Goal: Task Accomplishment & Management: Complete application form

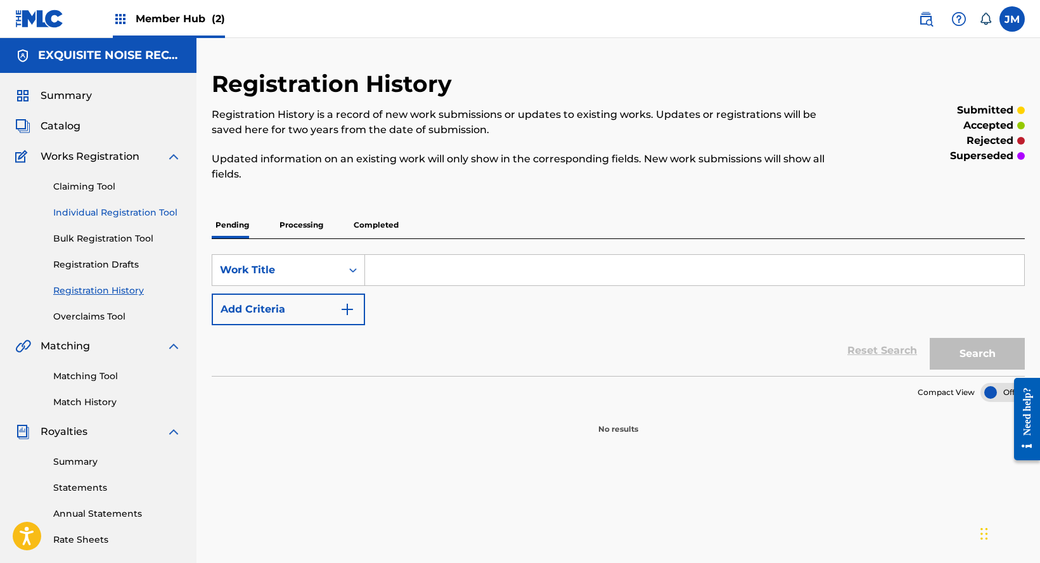
click at [120, 215] on link "Individual Registration Tool" at bounding box center [117, 212] width 128 height 13
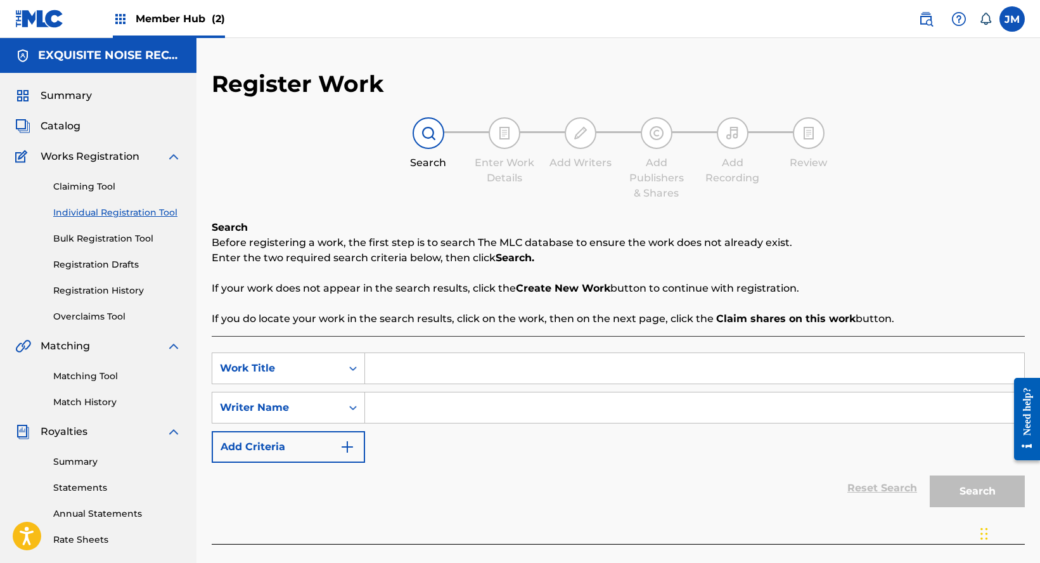
click at [404, 367] on input "Search Form" at bounding box center [694, 368] width 659 height 30
paste input "Hopping in Red"
type input "Hopping in Red"
click at [401, 419] on input "Search Form" at bounding box center [694, 407] width 659 height 30
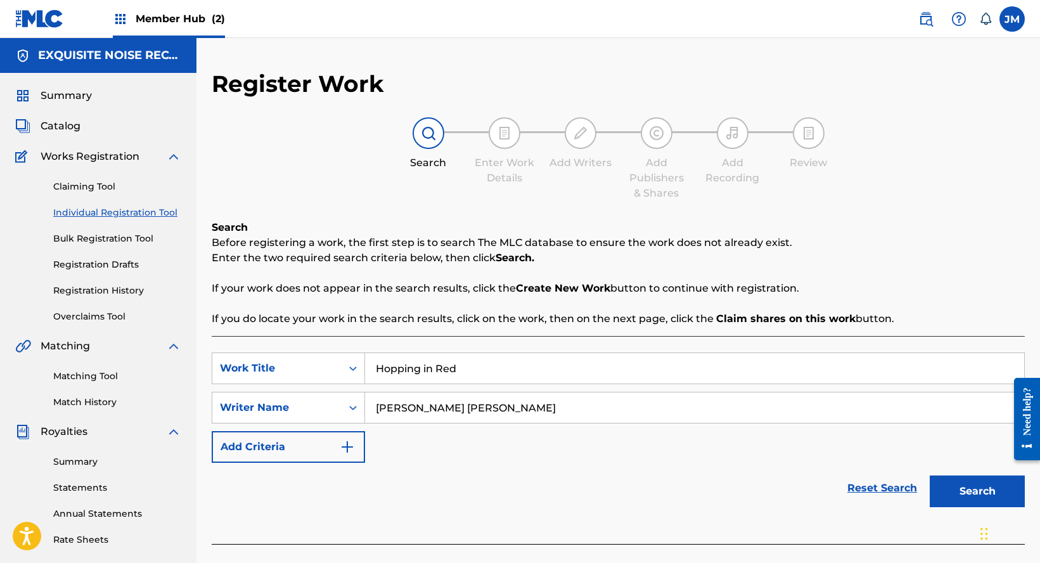
type input "[PERSON_NAME] [PERSON_NAME]"
click at [930, 475] on button "Search" at bounding box center [977, 491] width 95 height 32
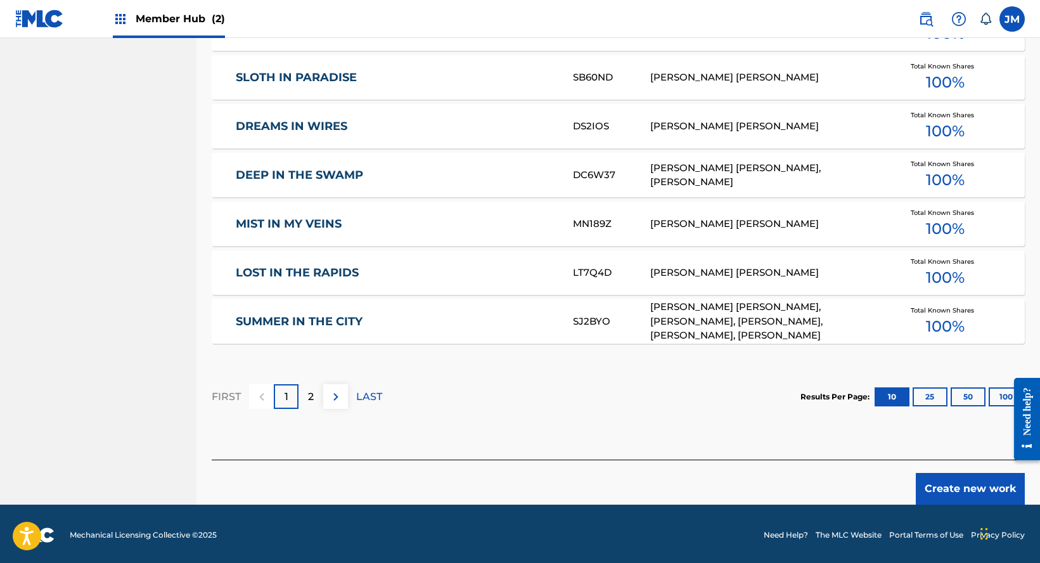
scroll to position [734, 0]
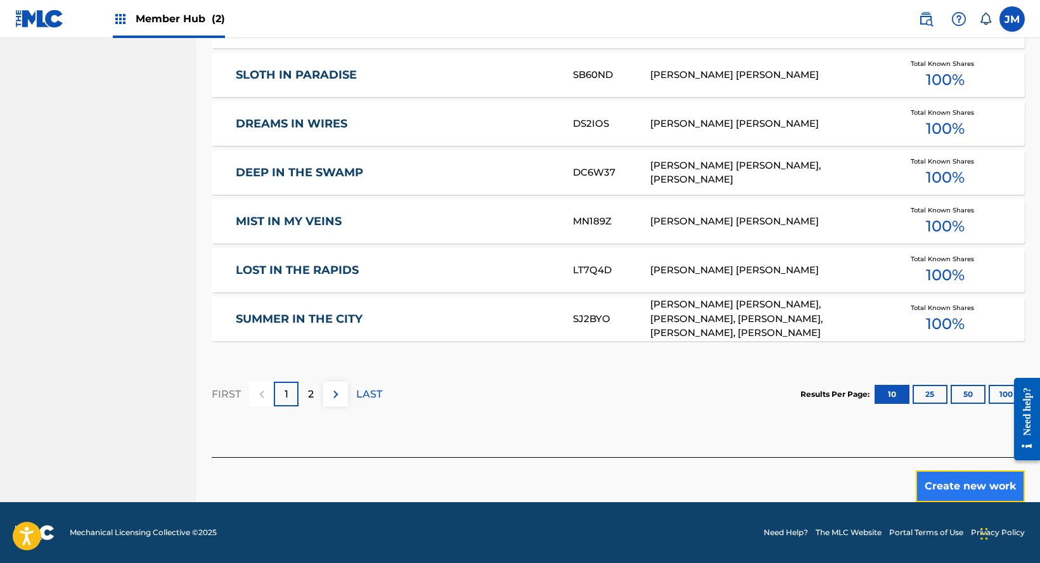
click at [968, 486] on button "Create new work" at bounding box center [970, 486] width 109 height 32
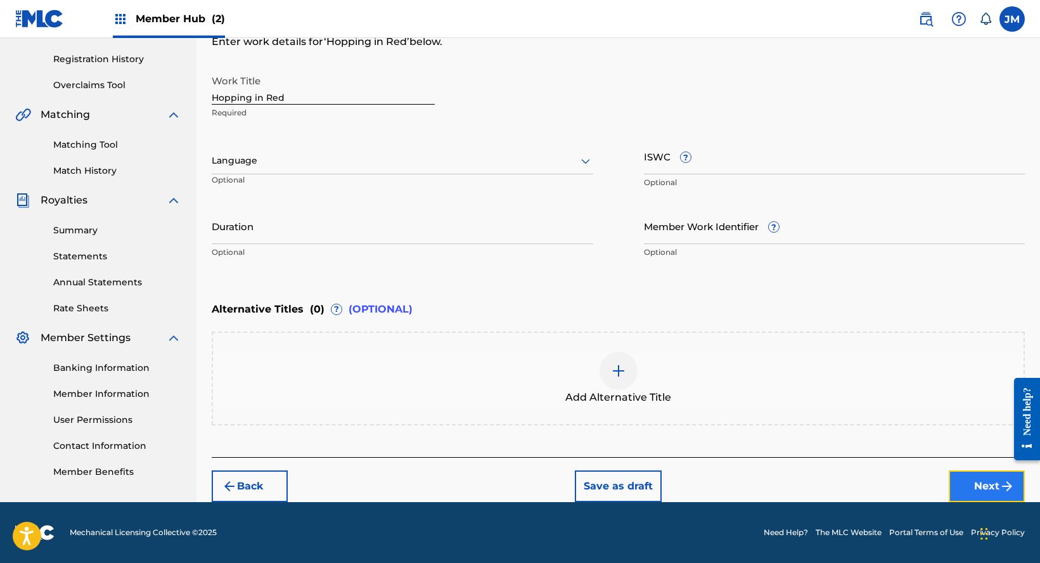
click at [985, 485] on button "Next" at bounding box center [987, 486] width 76 height 32
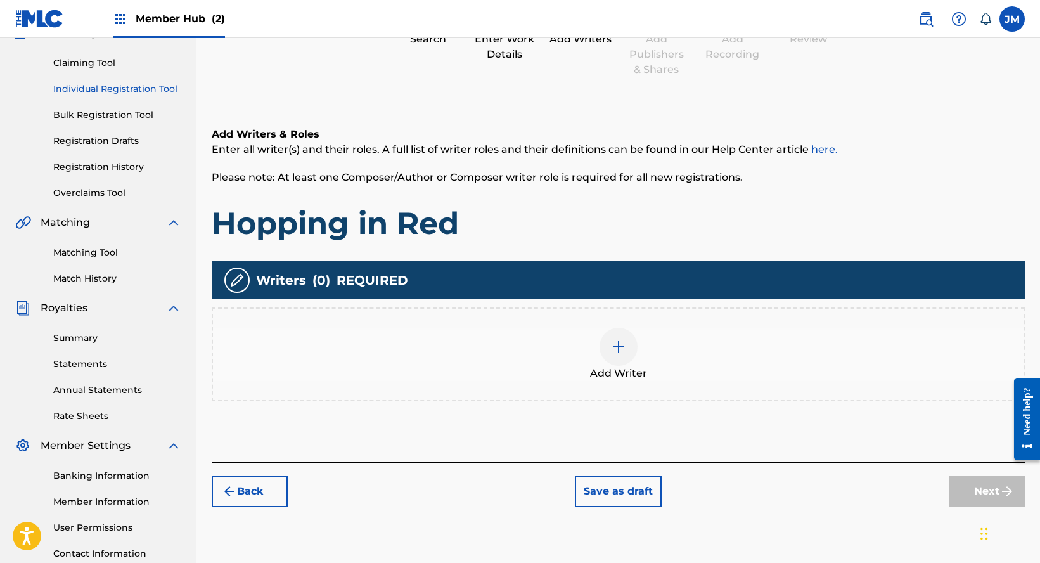
scroll to position [57, 0]
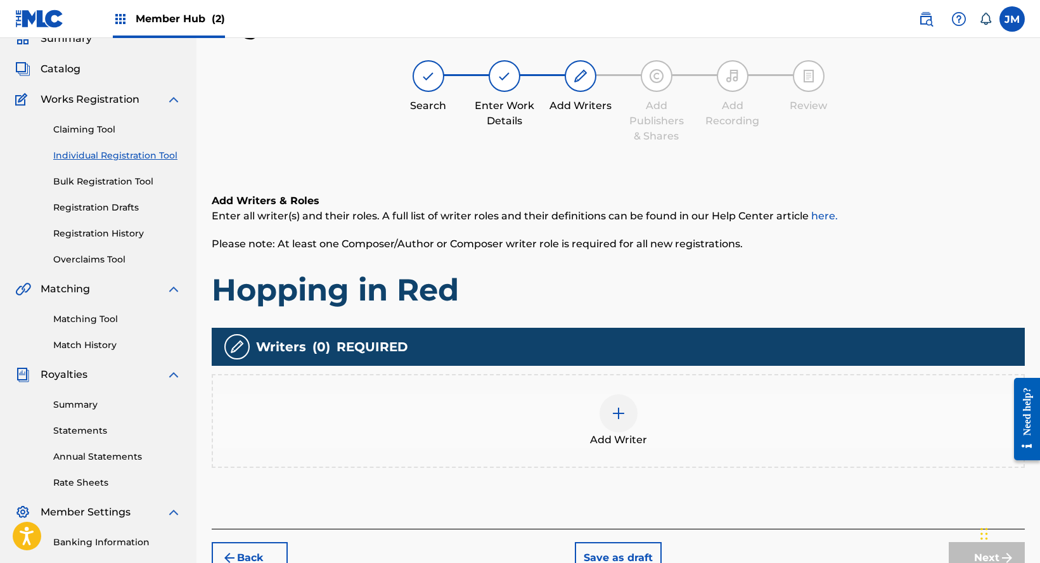
click at [636, 447] on span "Add Writer" at bounding box center [618, 439] width 57 height 15
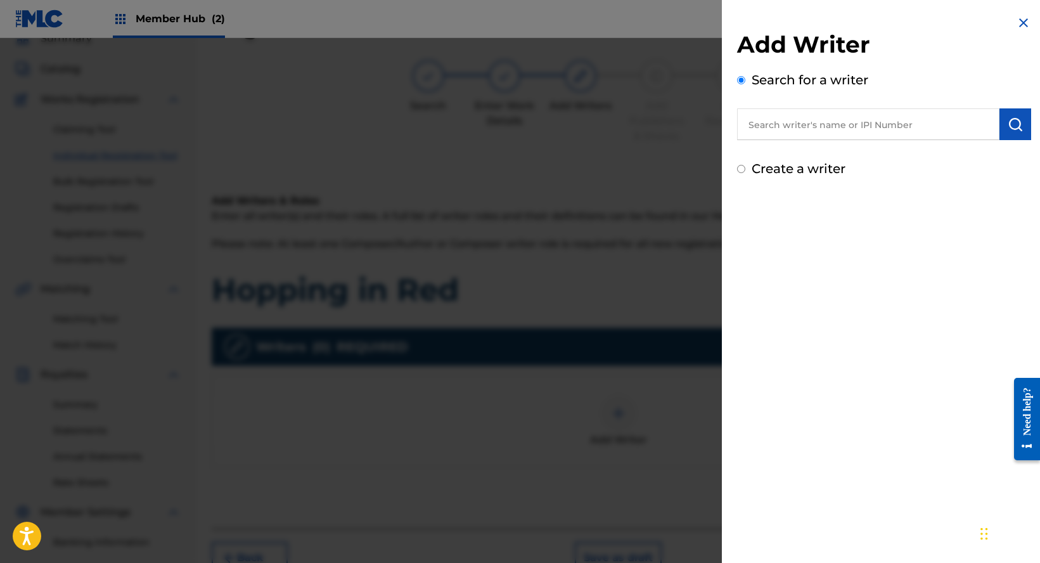
click at [819, 129] on input "text" at bounding box center [868, 124] width 262 height 32
paste input "[PERSON_NAME] [PERSON_NAME]"
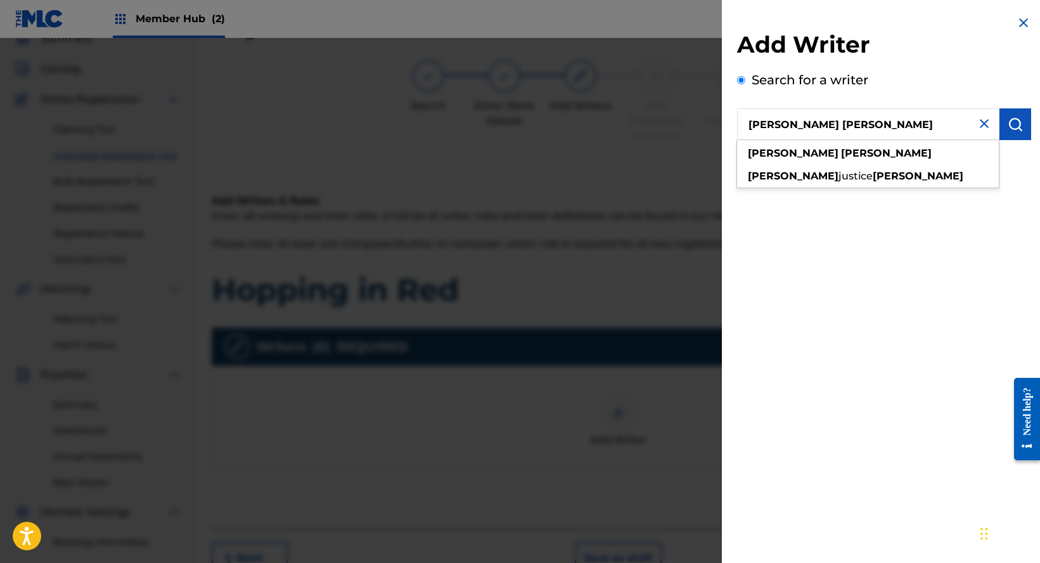
type input "[PERSON_NAME] [PERSON_NAME]"
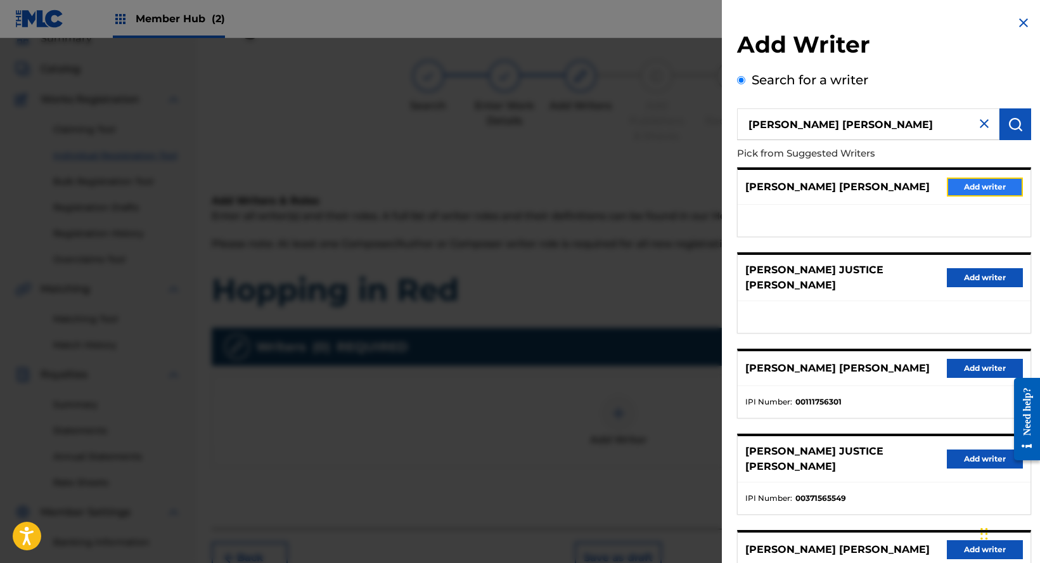
click at [956, 189] on button "Add writer" at bounding box center [985, 186] width 76 height 19
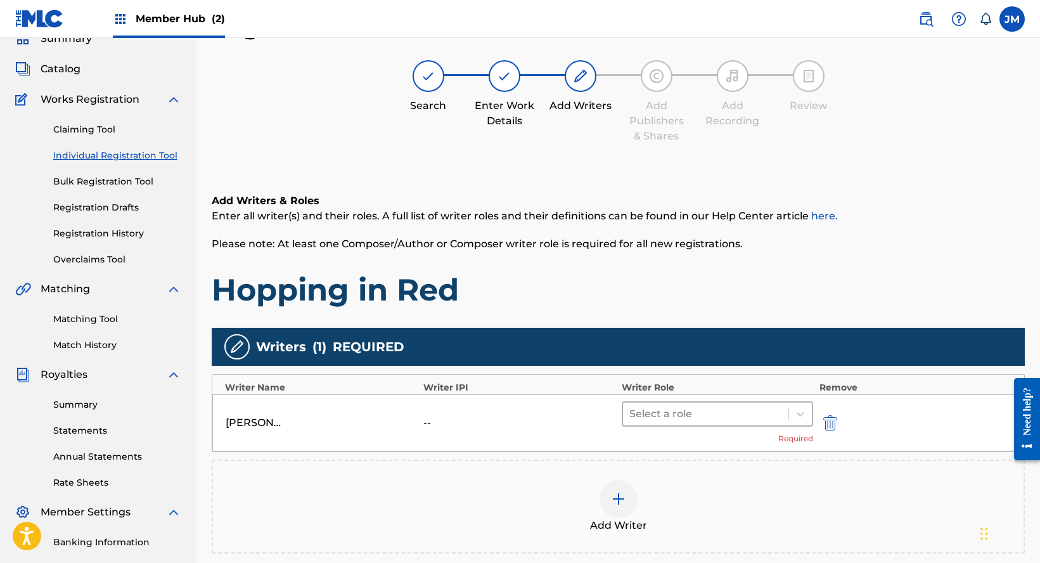
click at [698, 418] on div at bounding box center [705, 414] width 153 height 18
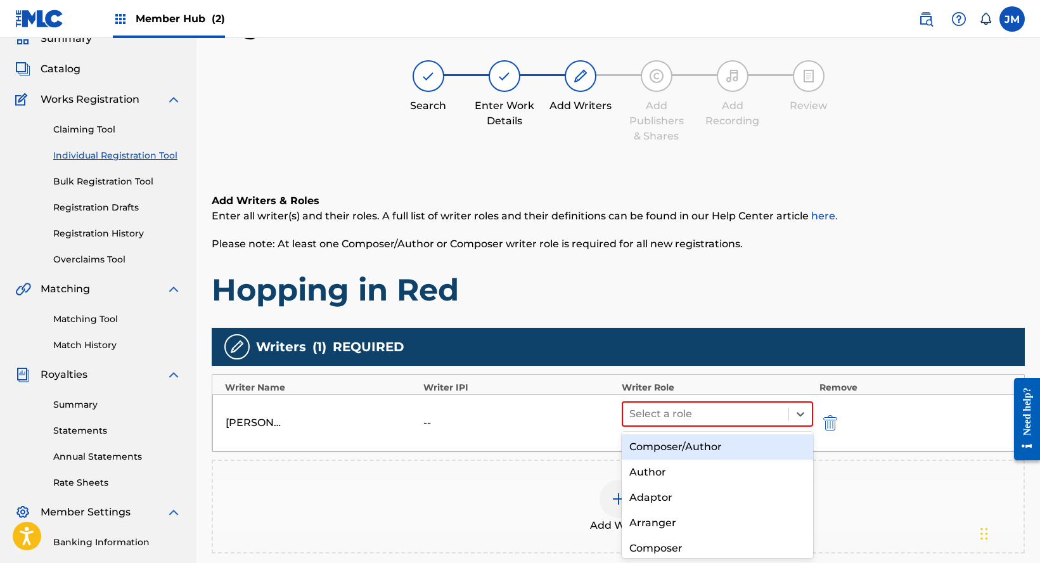
click at [691, 444] on div "Composer/Author" at bounding box center [717, 446] width 191 height 25
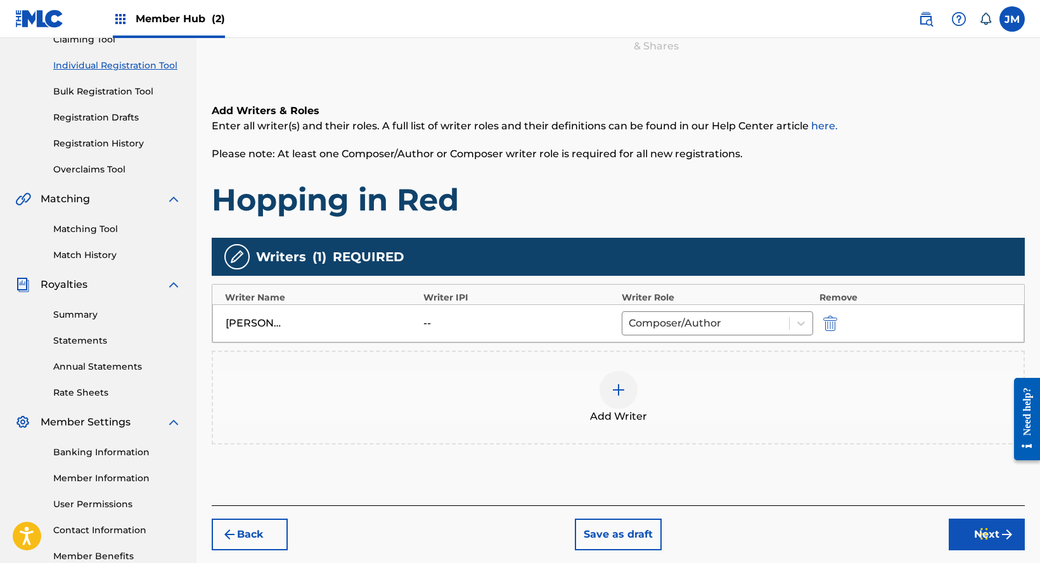
scroll to position [223, 0]
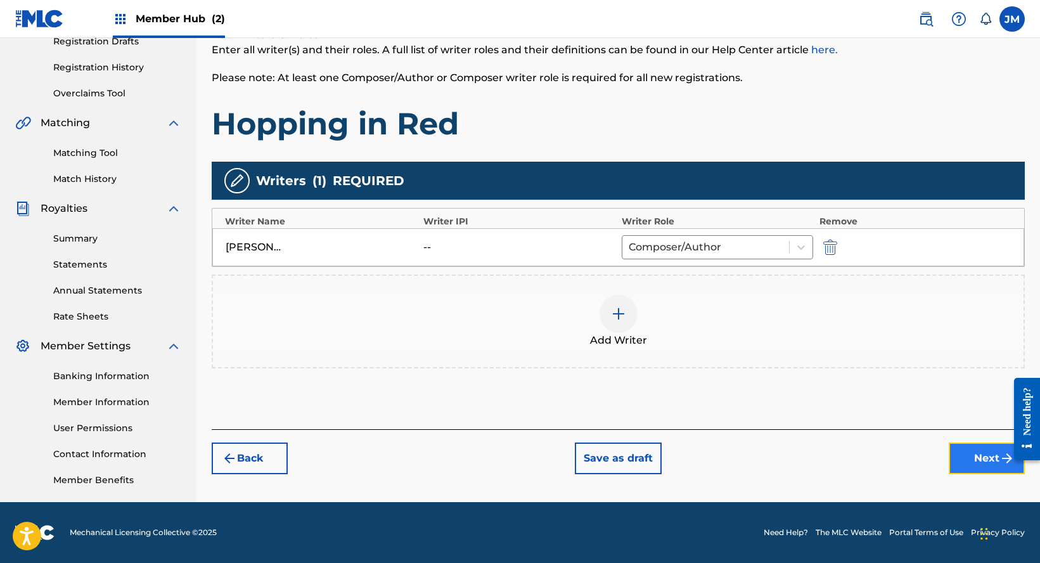
click at [988, 464] on button "Next" at bounding box center [987, 458] width 76 height 32
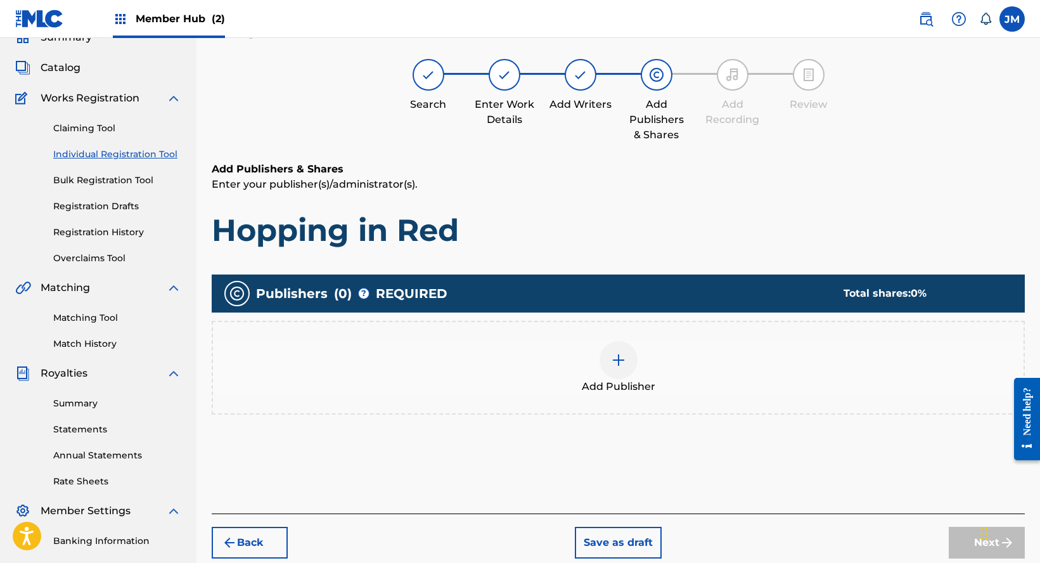
scroll to position [57, 0]
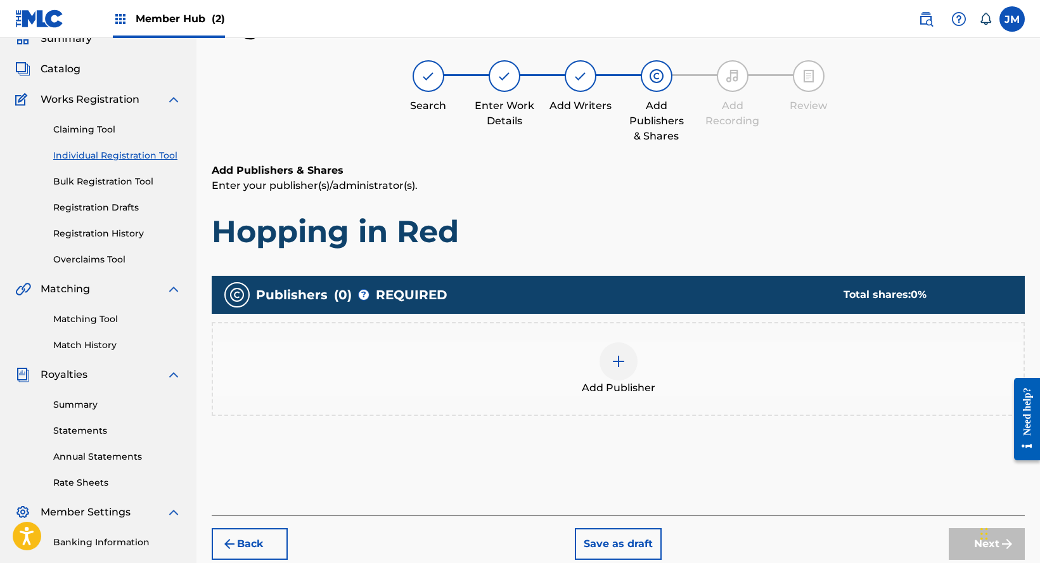
click at [684, 395] on div "Add Publisher" at bounding box center [618, 369] width 813 height 94
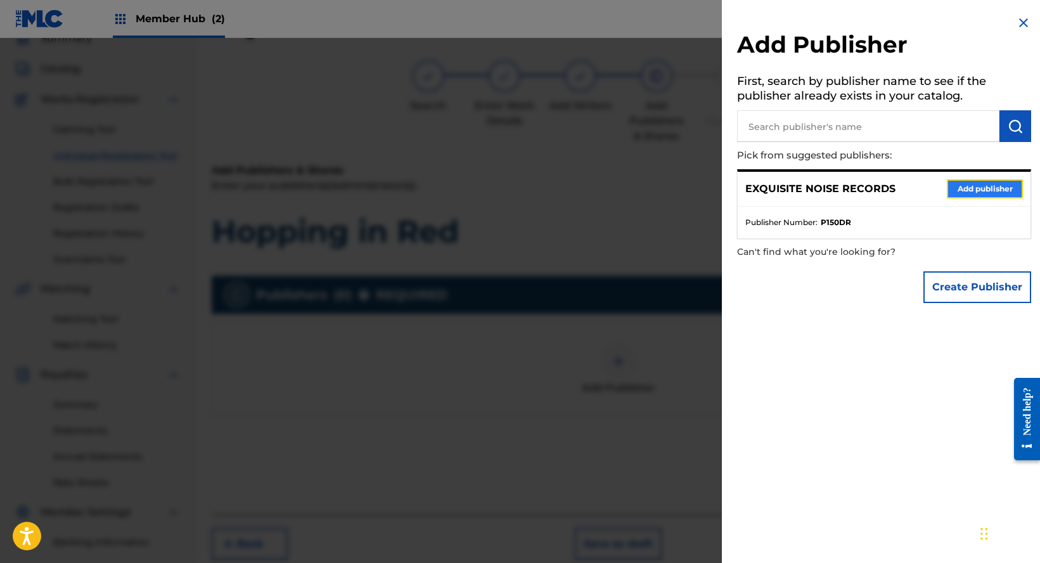
click at [959, 186] on button "Add publisher" at bounding box center [985, 188] width 76 height 19
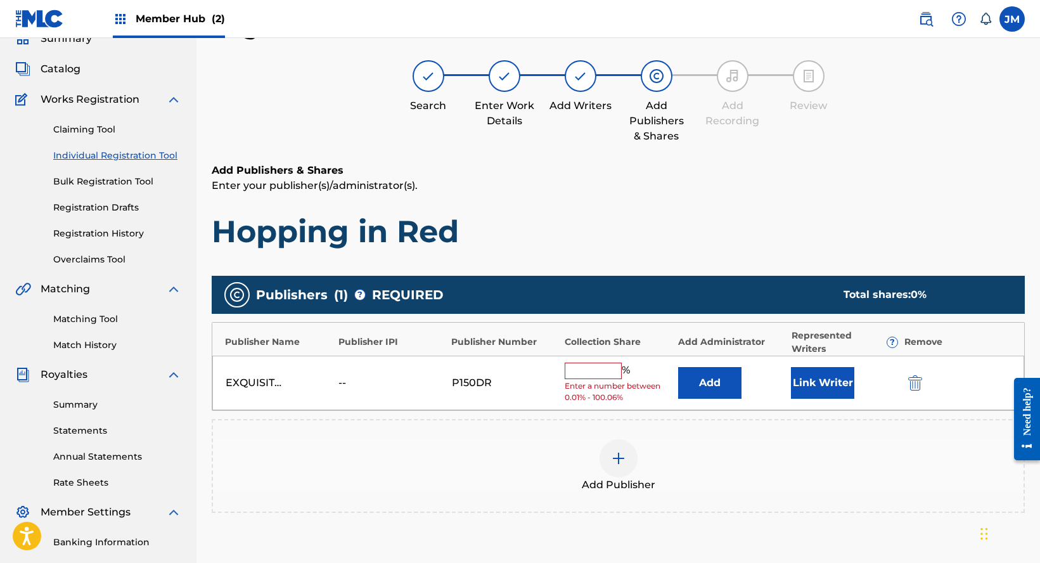
click at [595, 368] on input "text" at bounding box center [593, 370] width 57 height 16
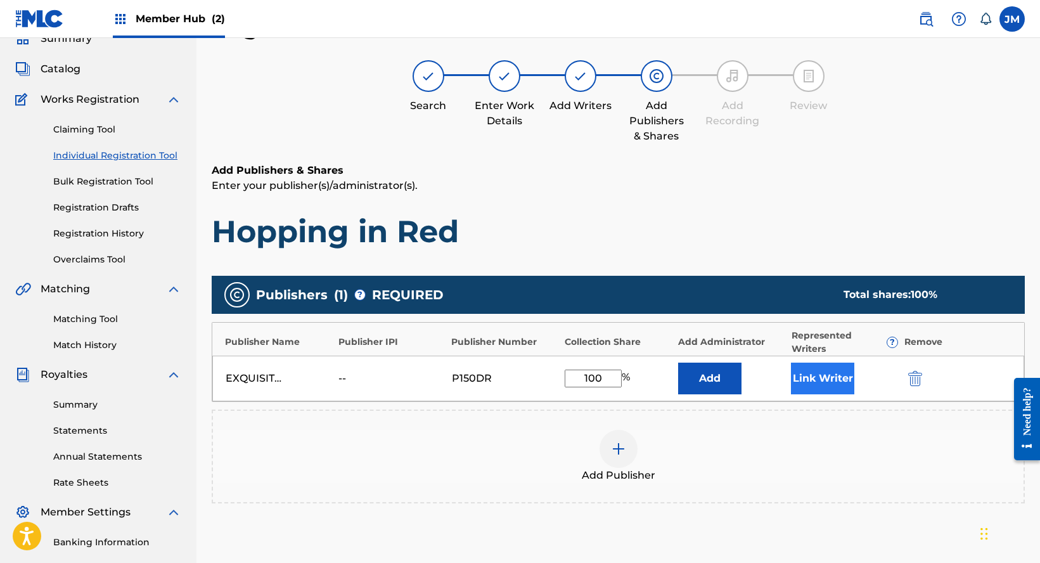
type input "100"
click at [819, 383] on button "Link Writer" at bounding box center [822, 378] width 63 height 32
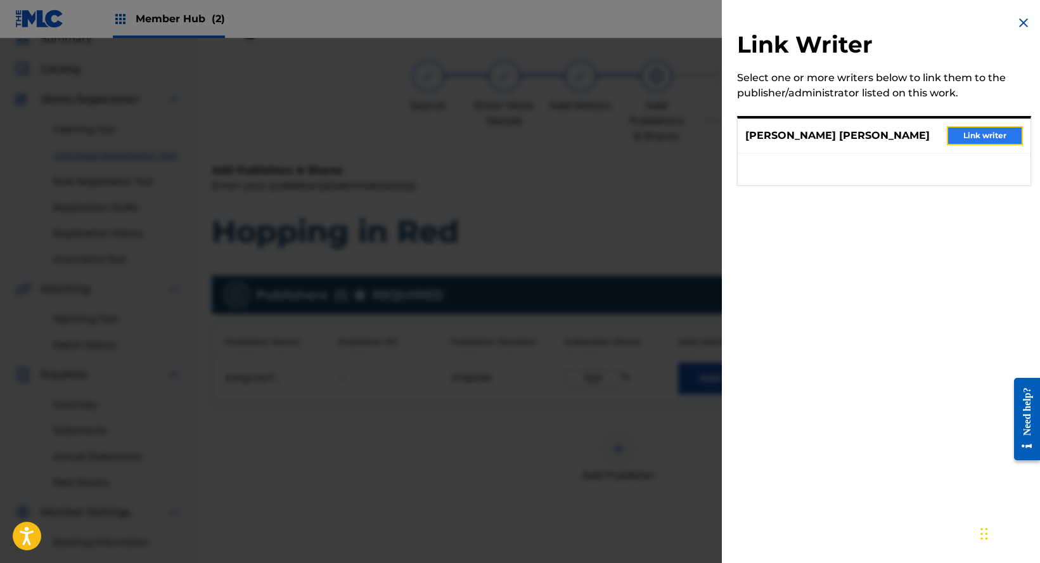
click at [996, 141] on button "Link writer" at bounding box center [985, 135] width 76 height 19
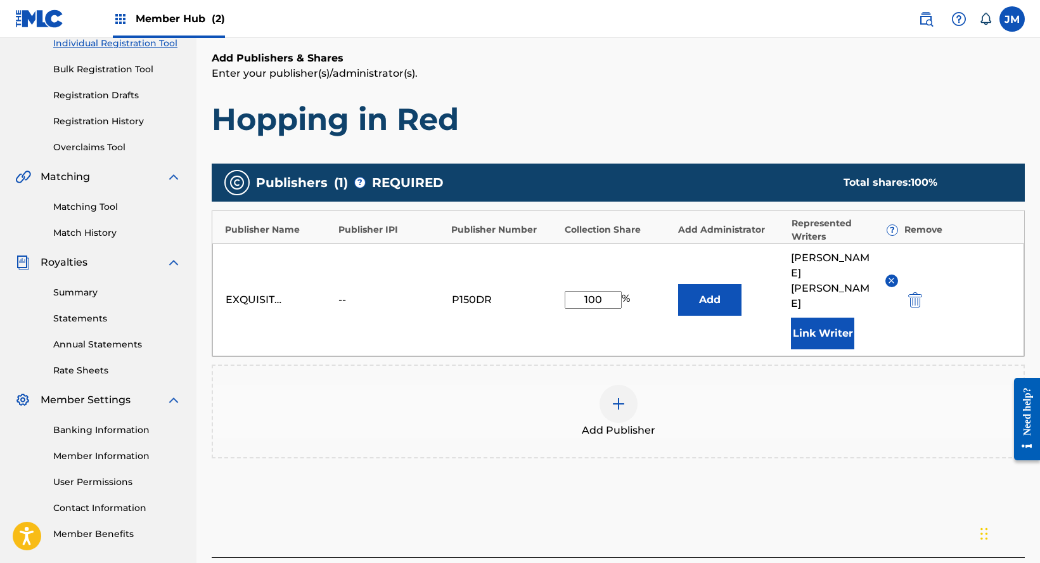
scroll to position [239, 0]
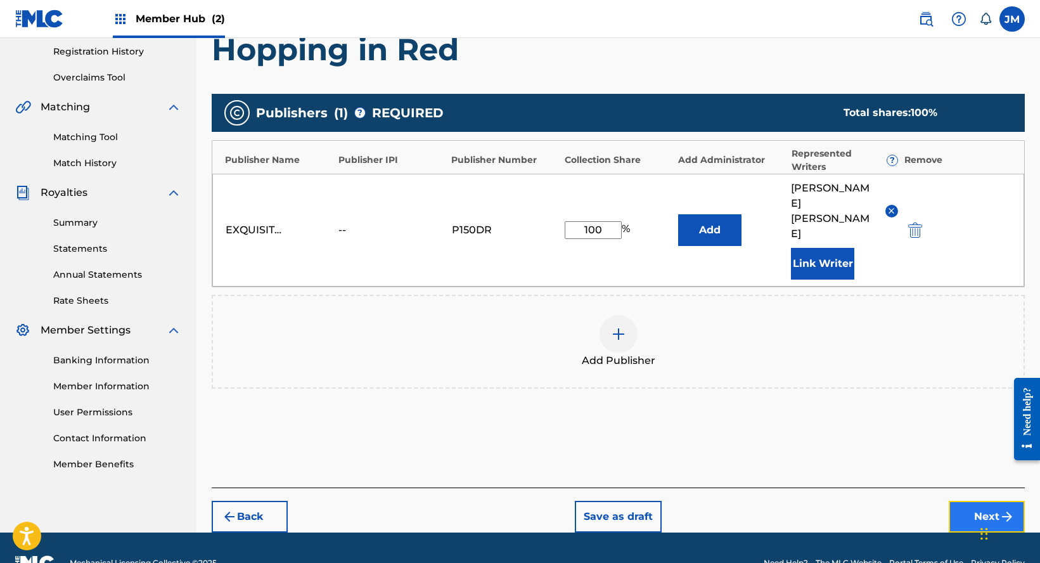
click at [980, 501] on button "Next" at bounding box center [987, 517] width 76 height 32
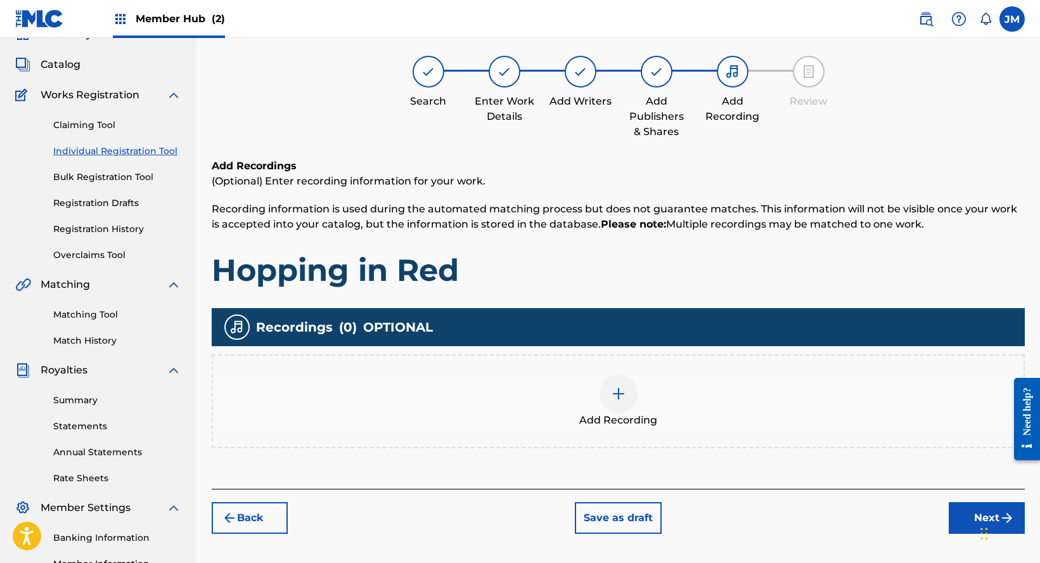
scroll to position [57, 0]
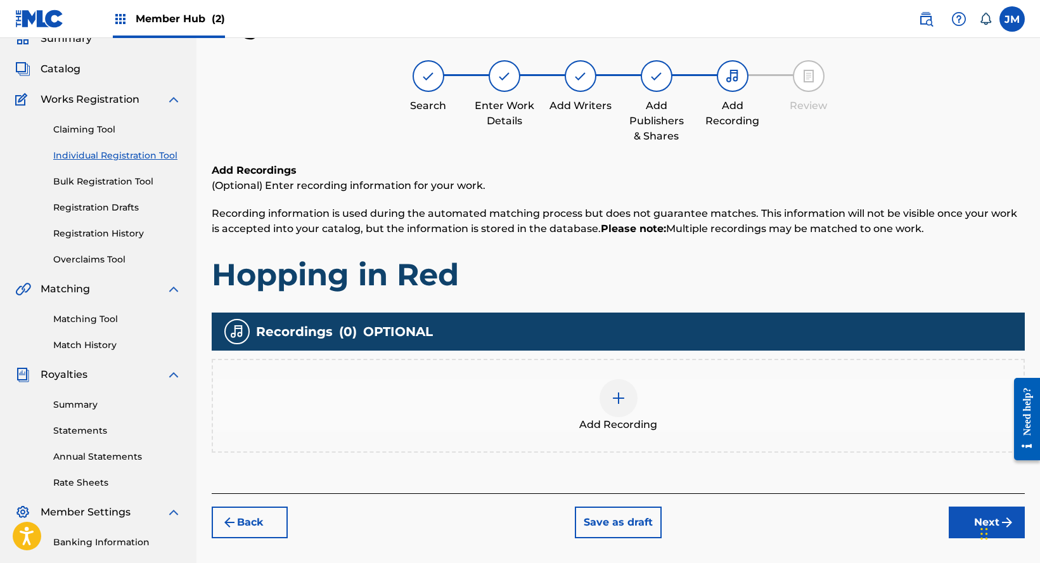
click at [665, 414] on div "Add Recording" at bounding box center [618, 405] width 810 height 53
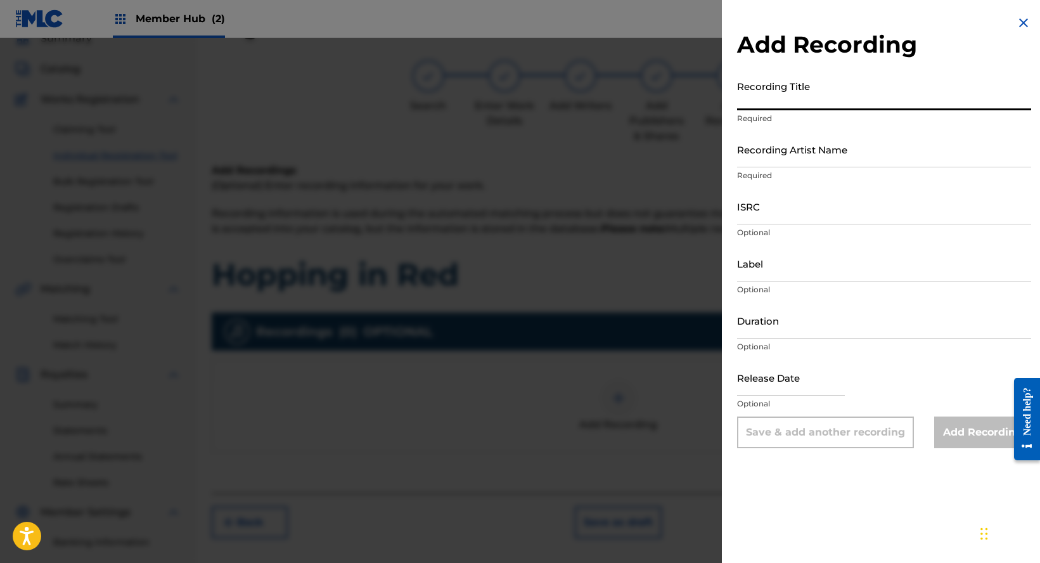
click at [907, 98] on input "Recording Title" at bounding box center [884, 92] width 294 height 36
paste input "Hopping in Red"
type input "Hopping in Red"
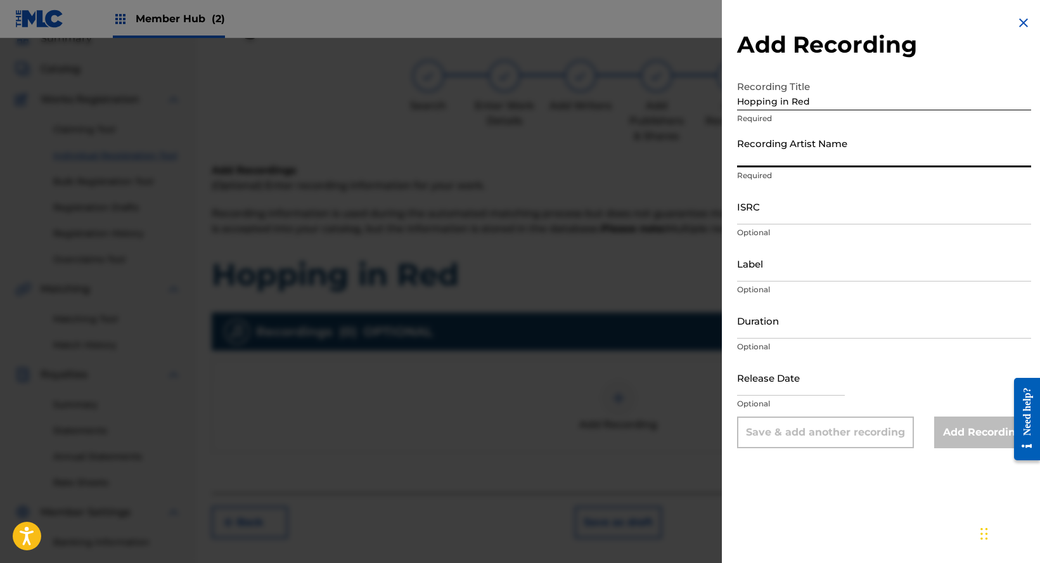
paste input "[PERSON_NAME] [PERSON_NAME] & The Bread Crumbs"
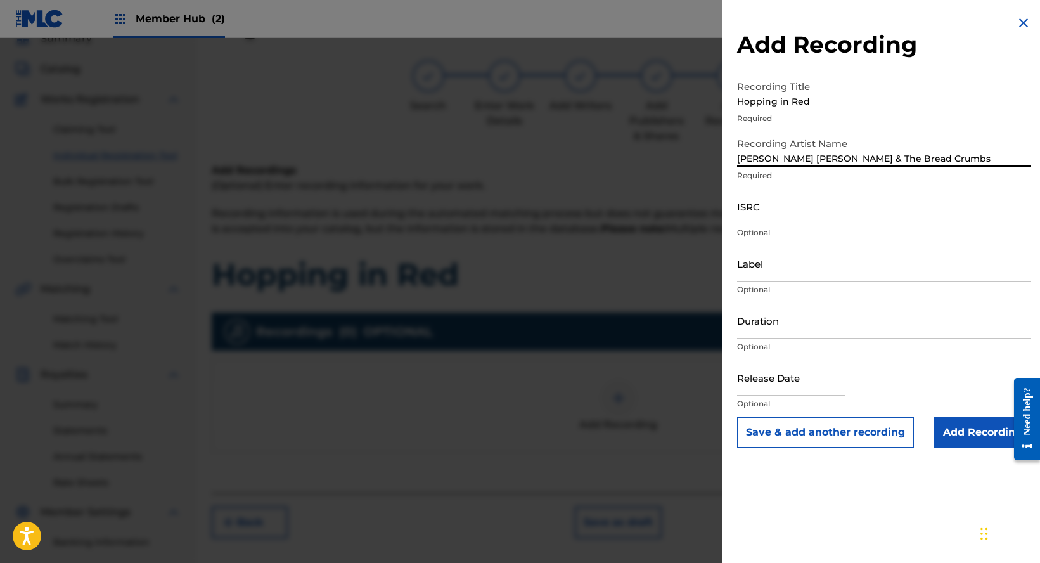
type input "[PERSON_NAME] [PERSON_NAME] & The Bread Crumbs"
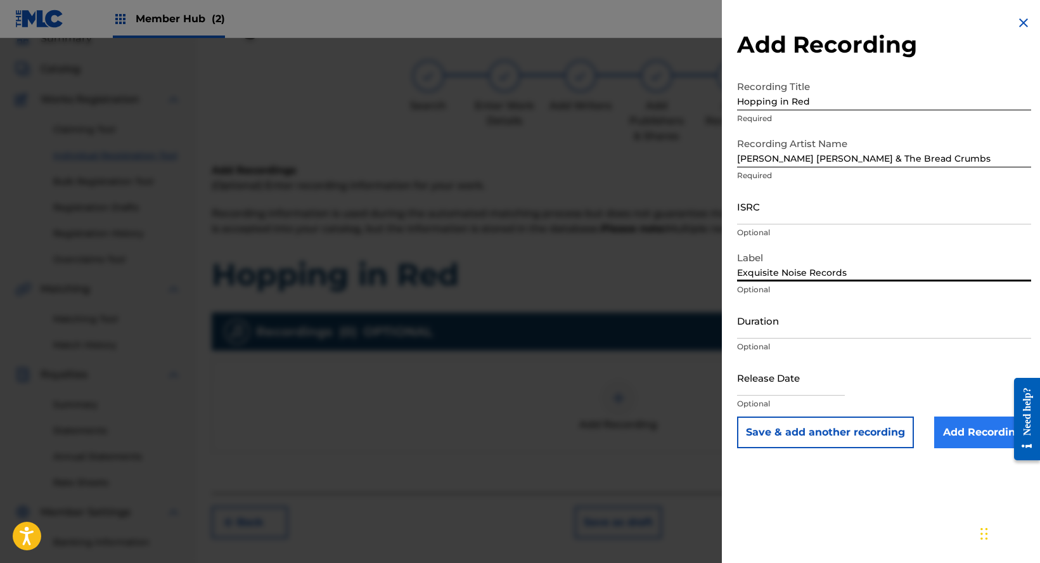
type input "Exquisite Noise Records"
click at [949, 430] on input "Add Recording" at bounding box center [982, 432] width 97 height 32
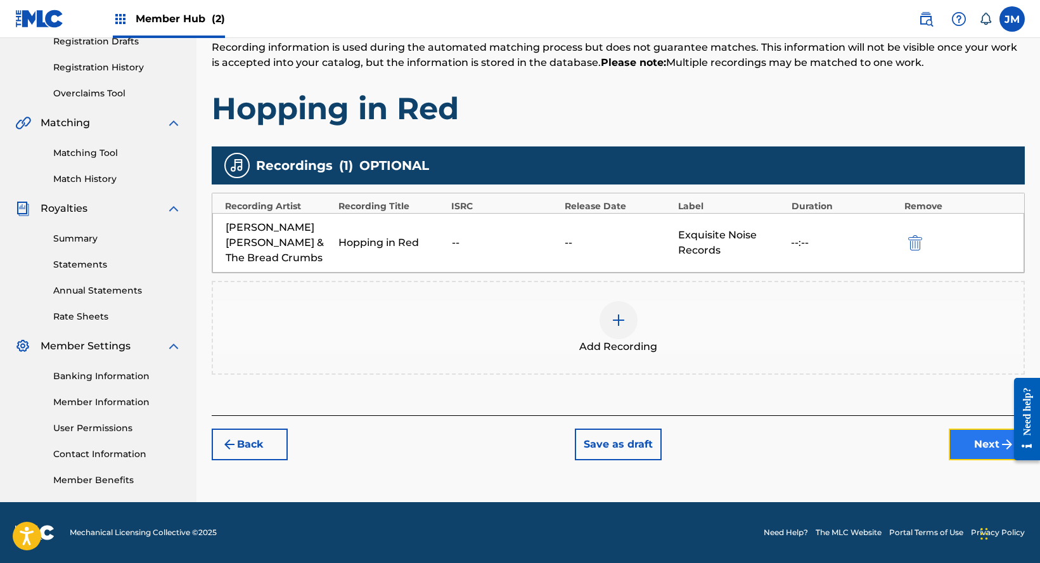
click at [975, 428] on button "Next" at bounding box center [987, 444] width 76 height 32
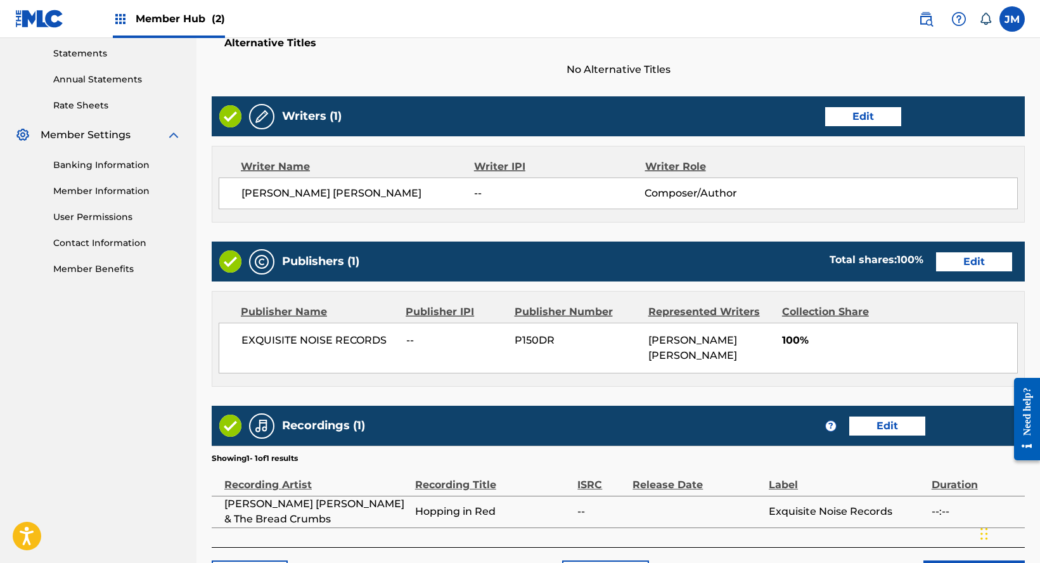
scroll to position [509, 0]
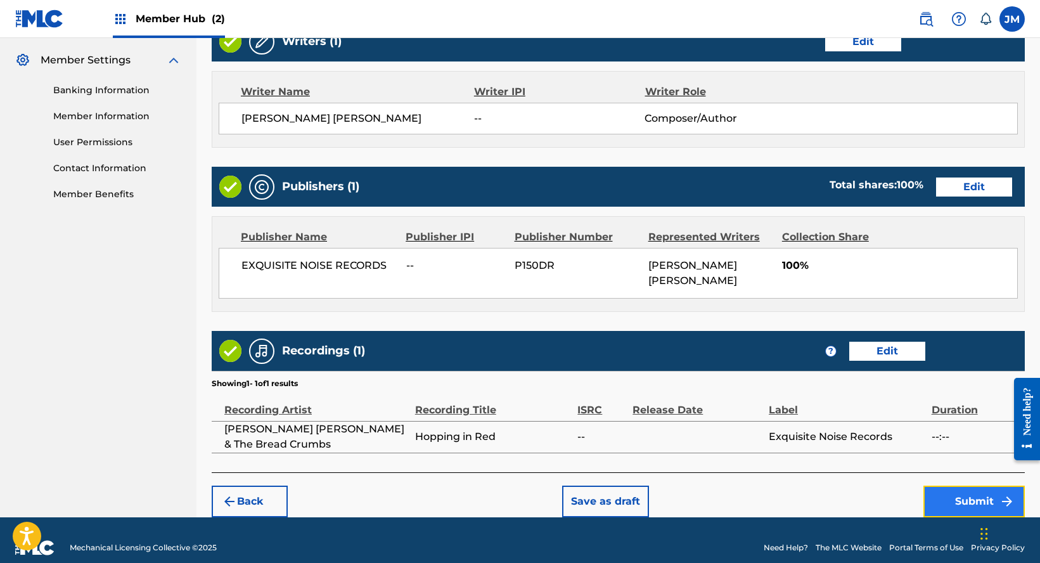
click at [978, 489] on button "Submit" at bounding box center [973, 501] width 101 height 32
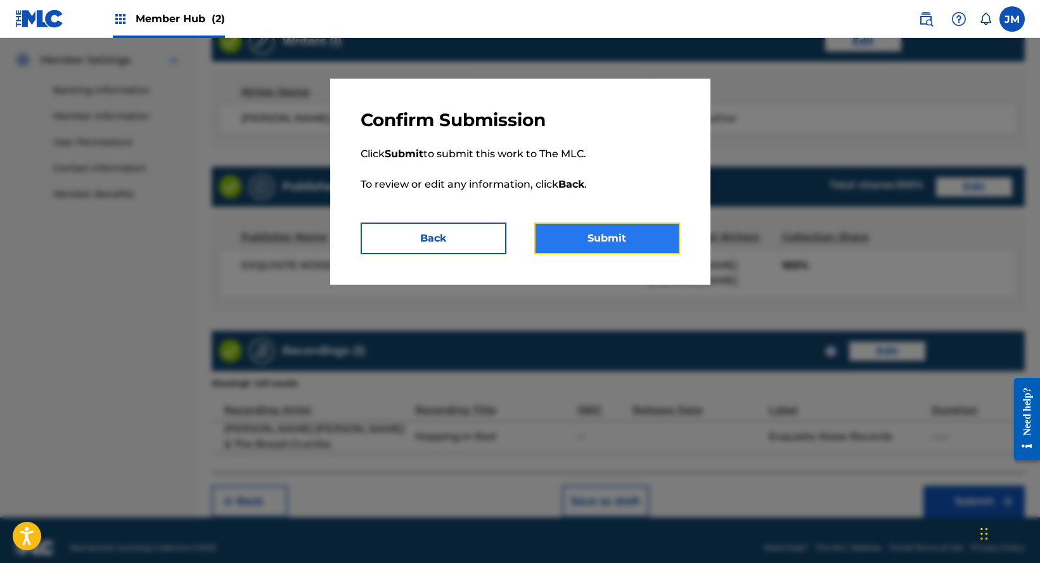
click at [598, 246] on button "Submit" at bounding box center [607, 238] width 146 height 32
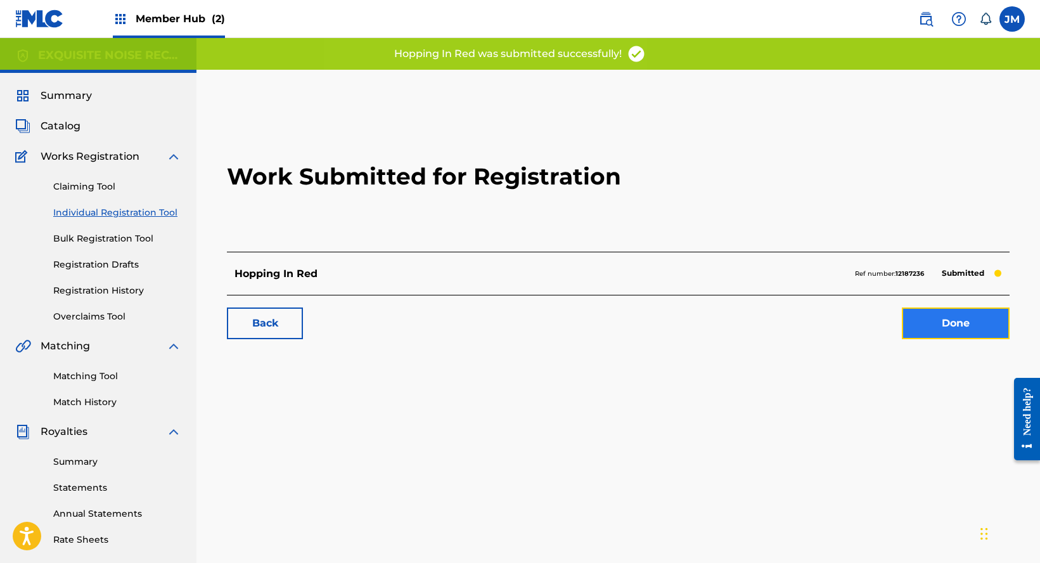
click at [918, 317] on link "Done" at bounding box center [956, 323] width 108 height 32
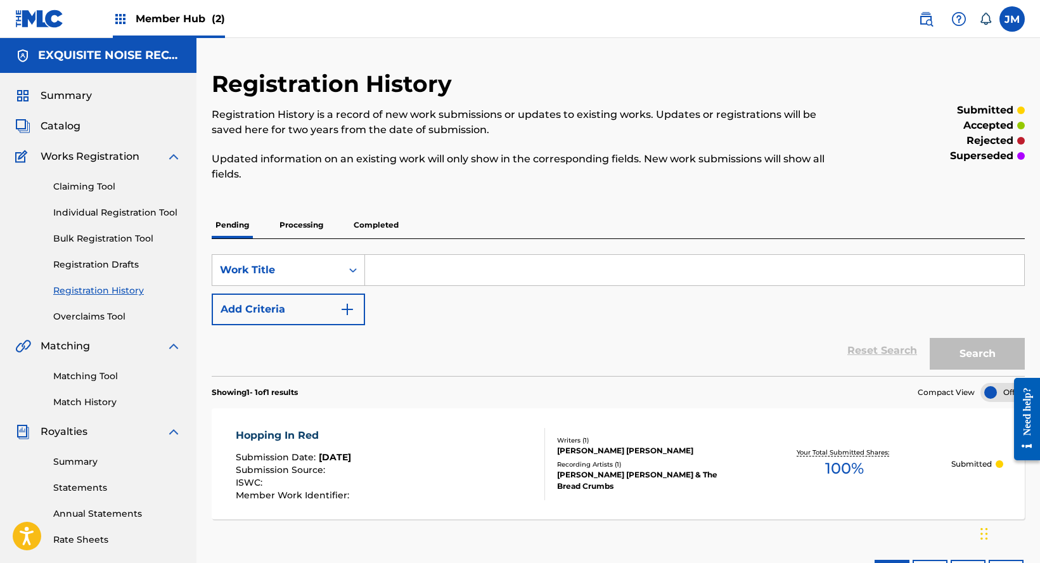
click at [93, 214] on link "Individual Registration Tool" at bounding box center [117, 212] width 128 height 13
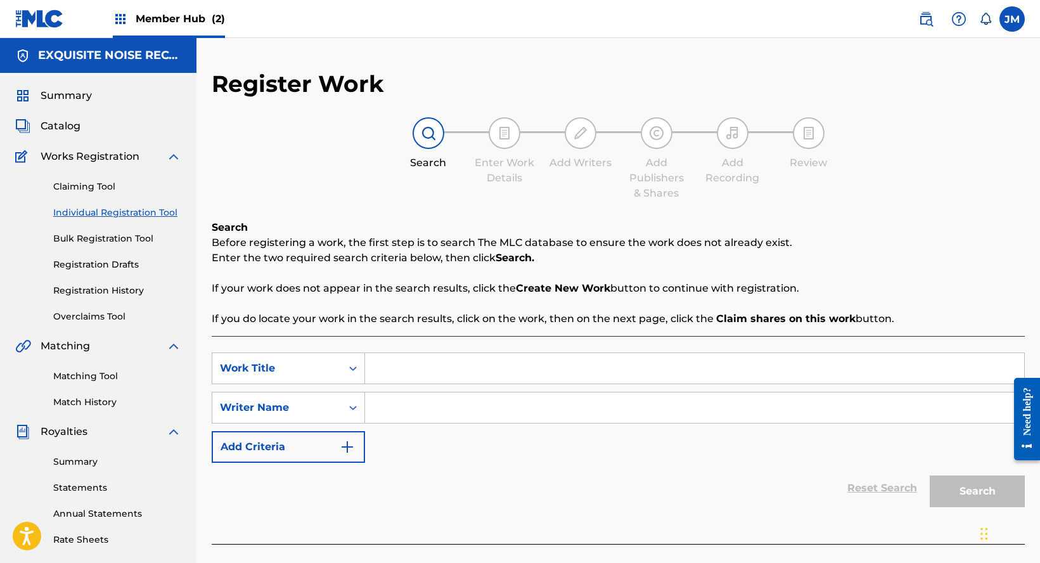
click at [444, 361] on input "Search Form" at bounding box center [694, 368] width 659 height 30
paste input "Aye"
type input "Aye"
click at [429, 401] on input "Search Form" at bounding box center [694, 407] width 659 height 30
paste input "[PERSON_NAME]"
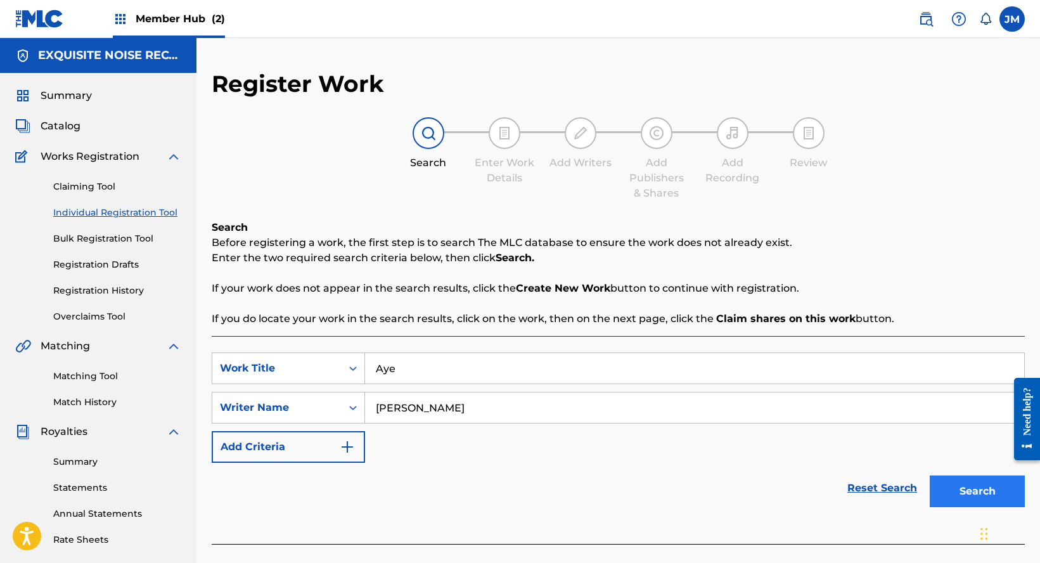
type input "[PERSON_NAME]"
click at [969, 490] on button "Search" at bounding box center [977, 491] width 95 height 32
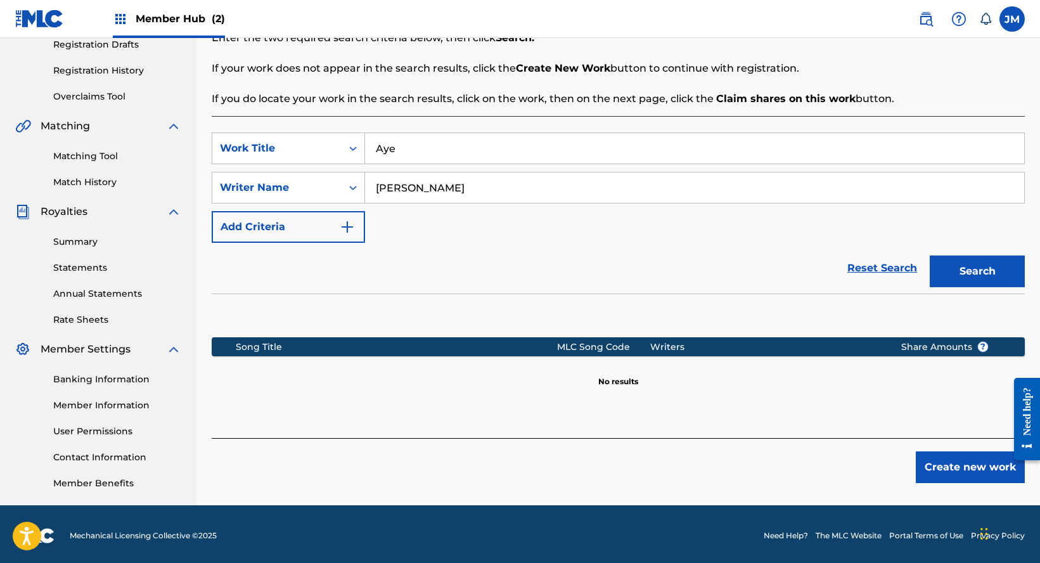
scroll to position [223, 0]
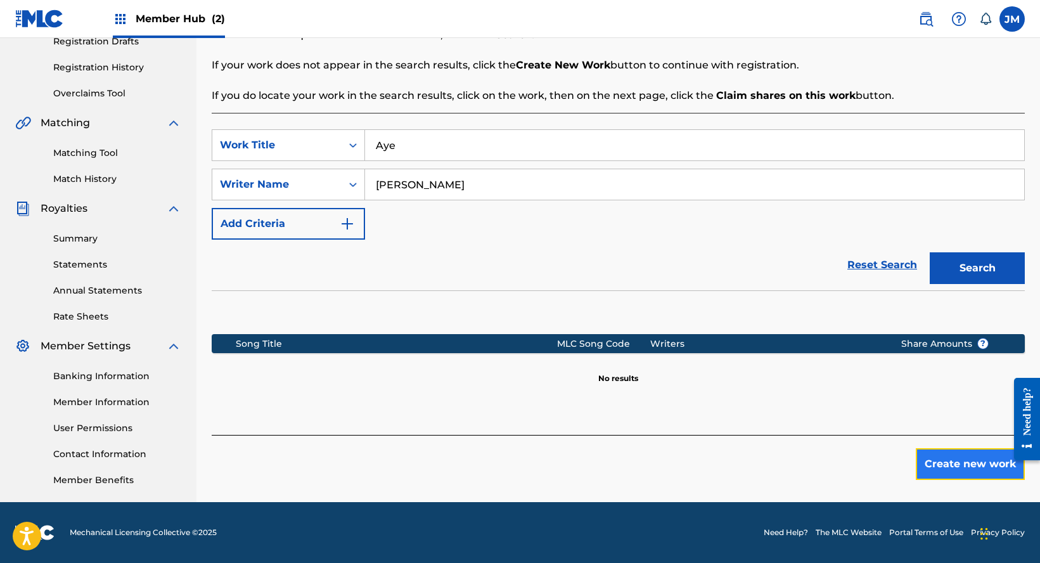
click at [964, 469] on button "Create new work" at bounding box center [970, 464] width 109 height 32
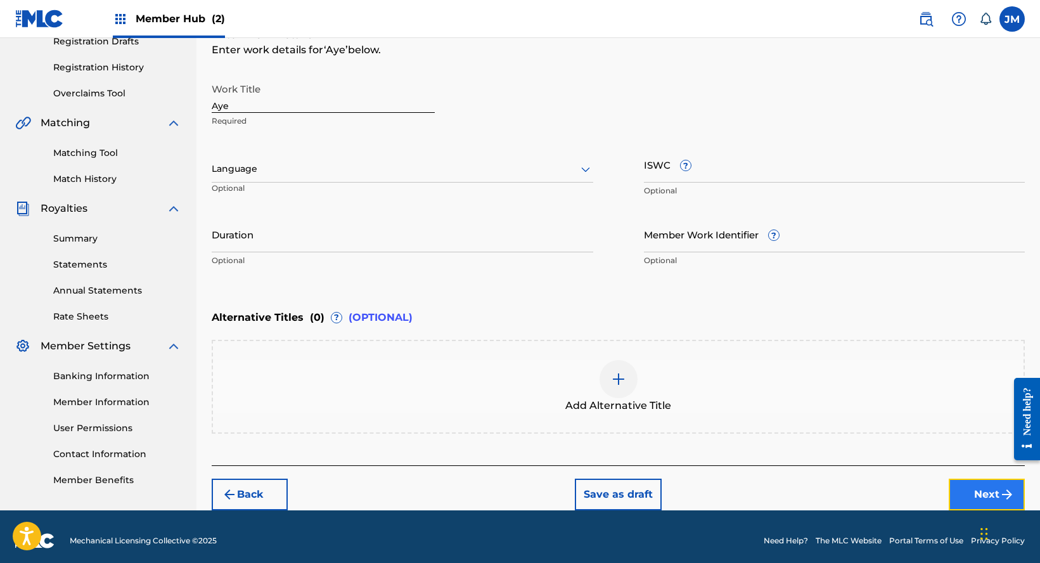
click at [982, 492] on button "Next" at bounding box center [987, 494] width 76 height 32
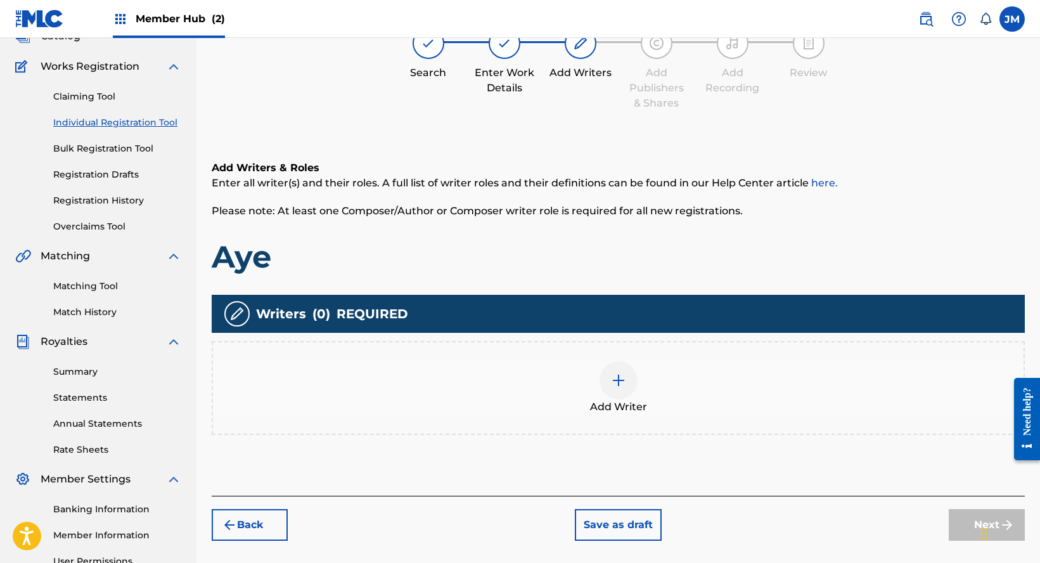
scroll to position [57, 0]
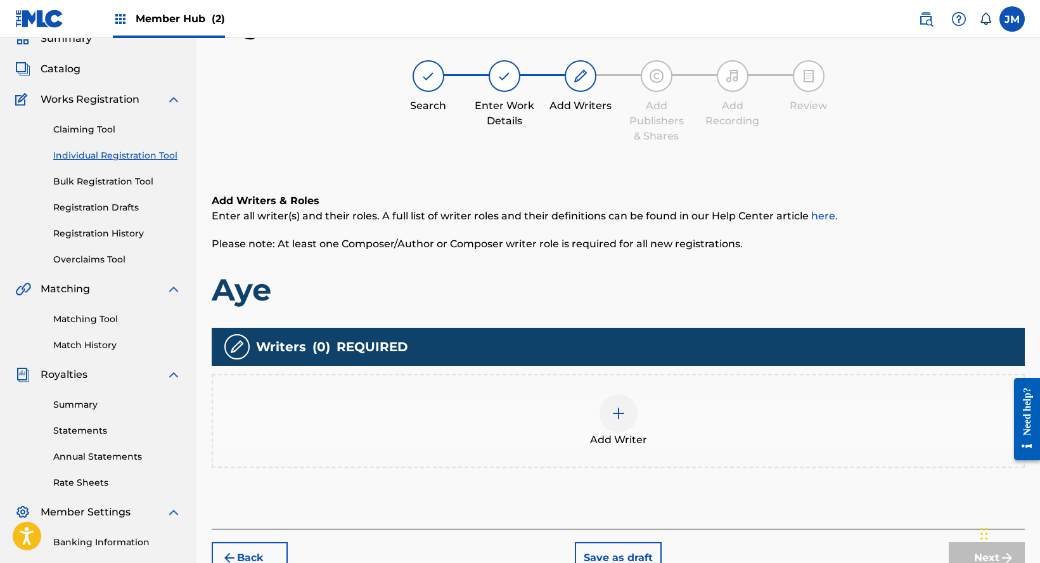
click at [651, 423] on div "Add Writer" at bounding box center [618, 420] width 810 height 53
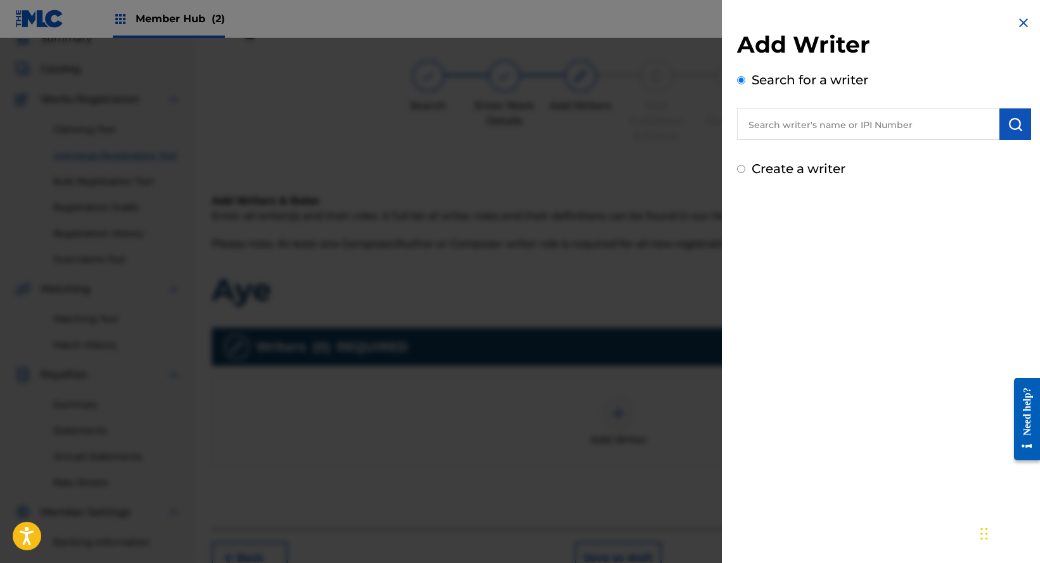
click at [793, 118] on input "text" at bounding box center [868, 124] width 262 height 32
paste input "[PERSON_NAME]"
type input "[PERSON_NAME]"
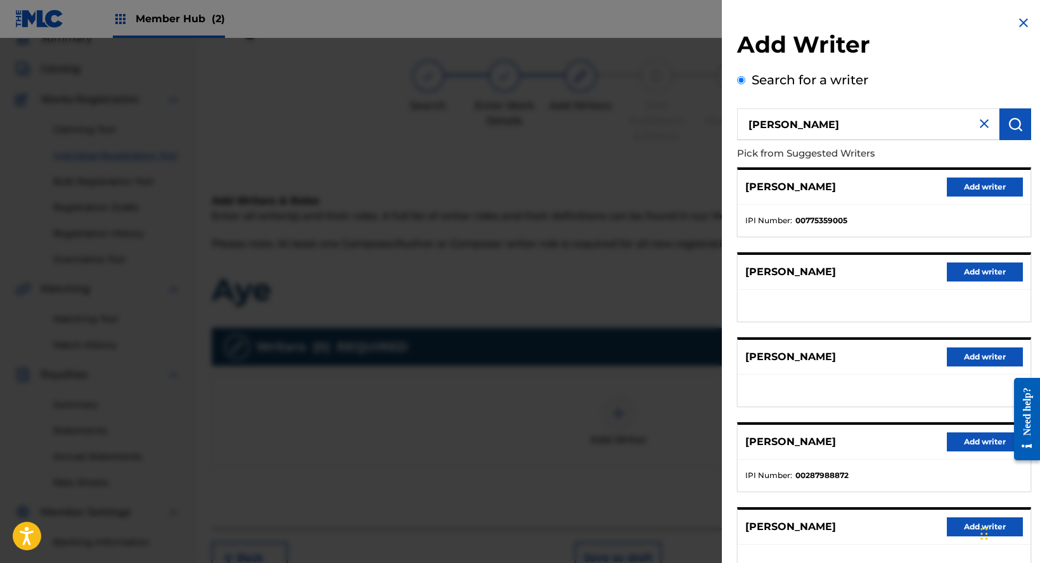
scroll to position [63, 0]
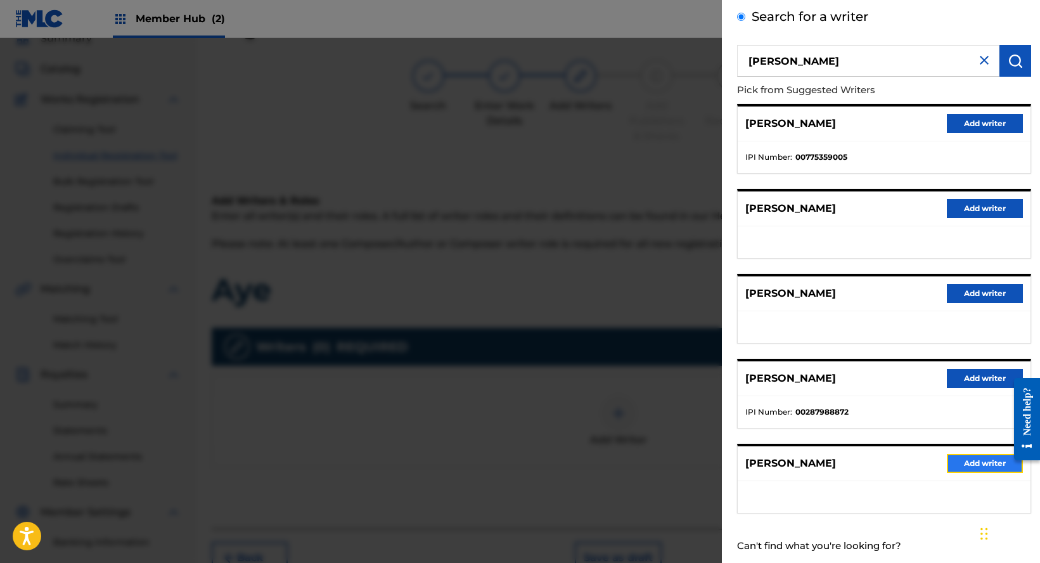
click at [964, 460] on button "Add writer" at bounding box center [985, 463] width 76 height 19
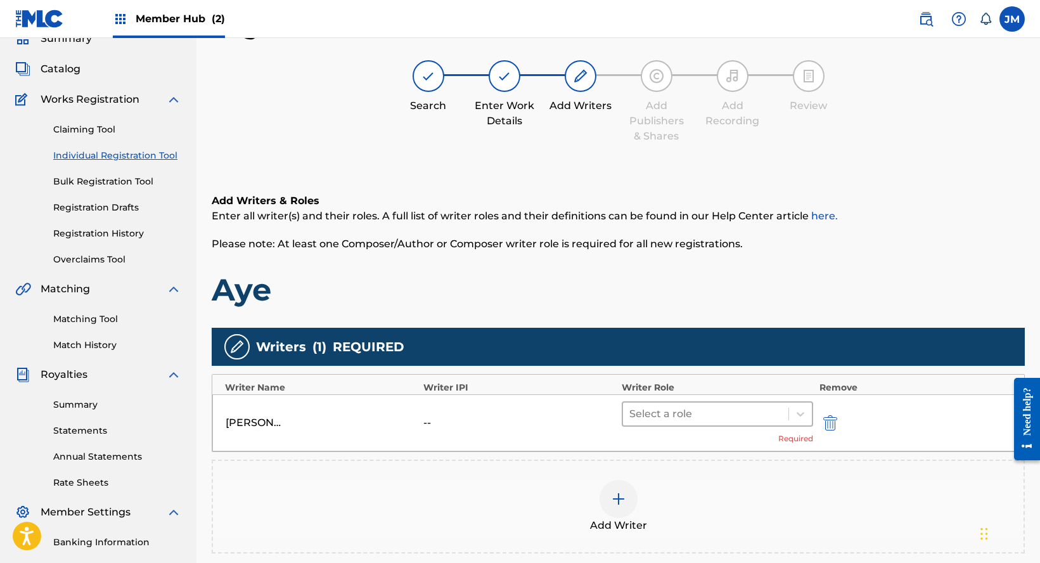
click at [720, 415] on div at bounding box center [705, 414] width 153 height 18
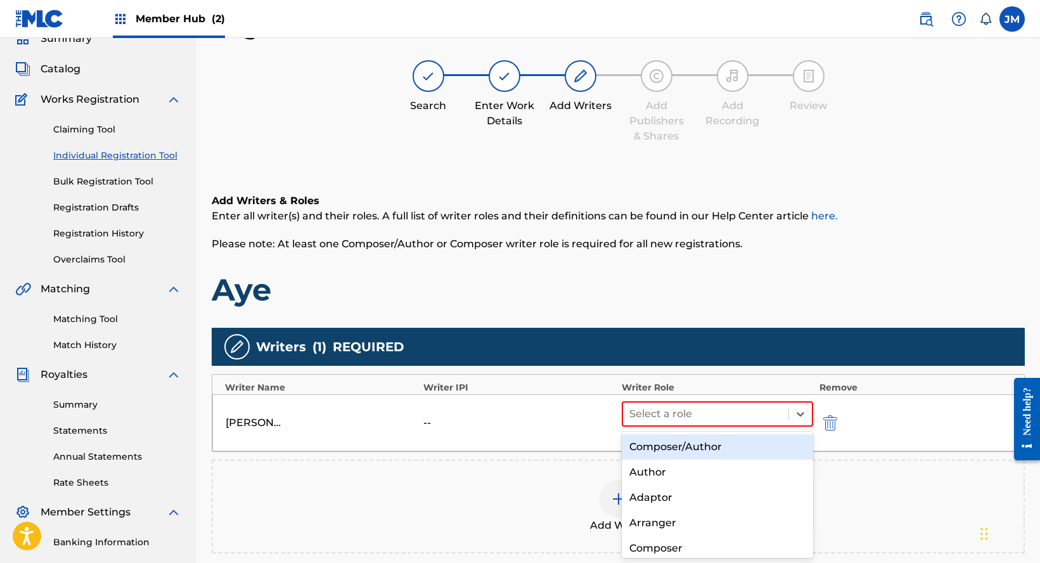
click at [694, 446] on div "Composer/Author" at bounding box center [717, 446] width 191 height 25
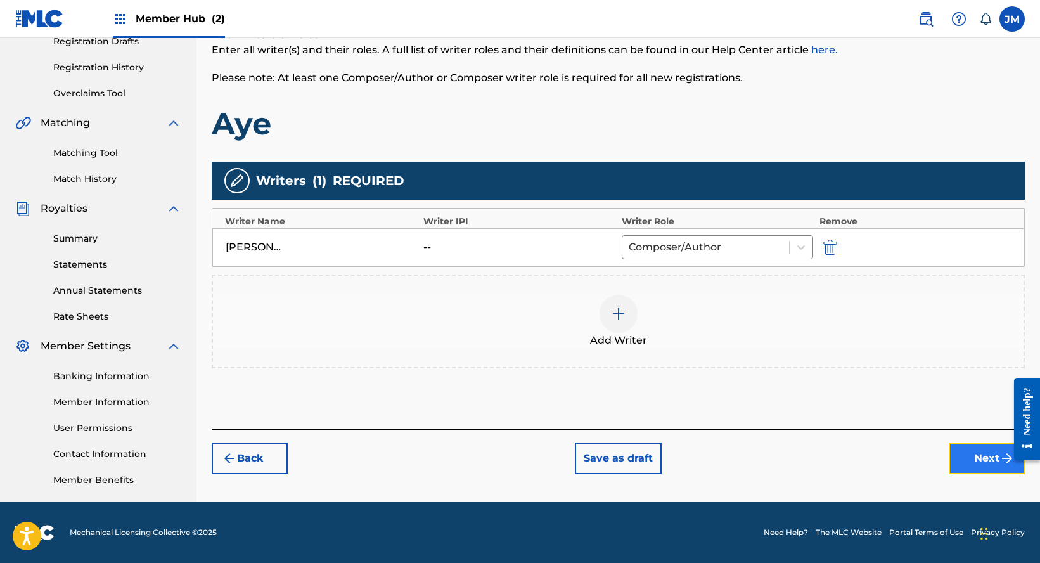
click at [969, 456] on button "Next" at bounding box center [987, 458] width 76 height 32
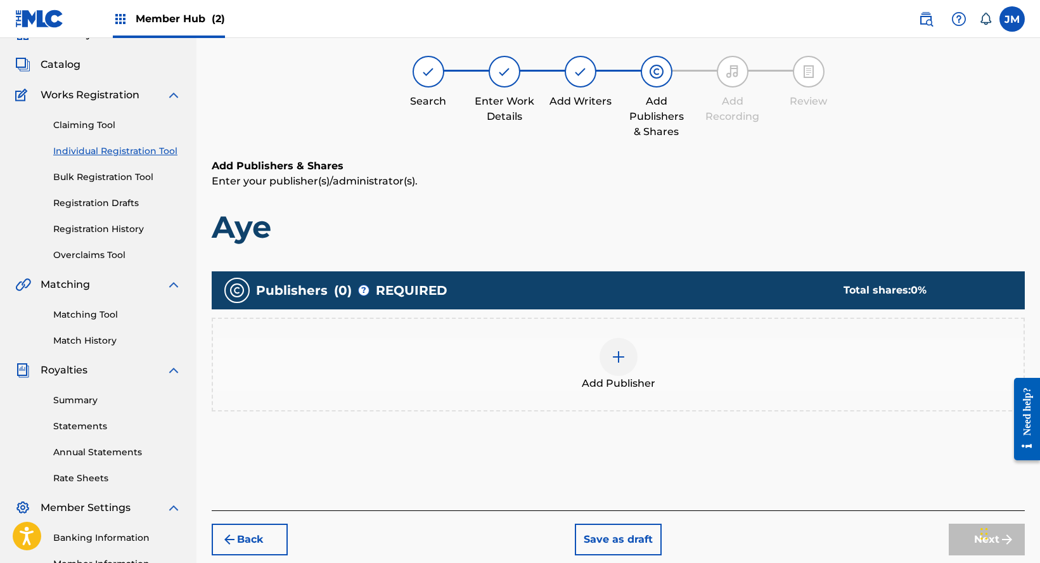
scroll to position [57, 0]
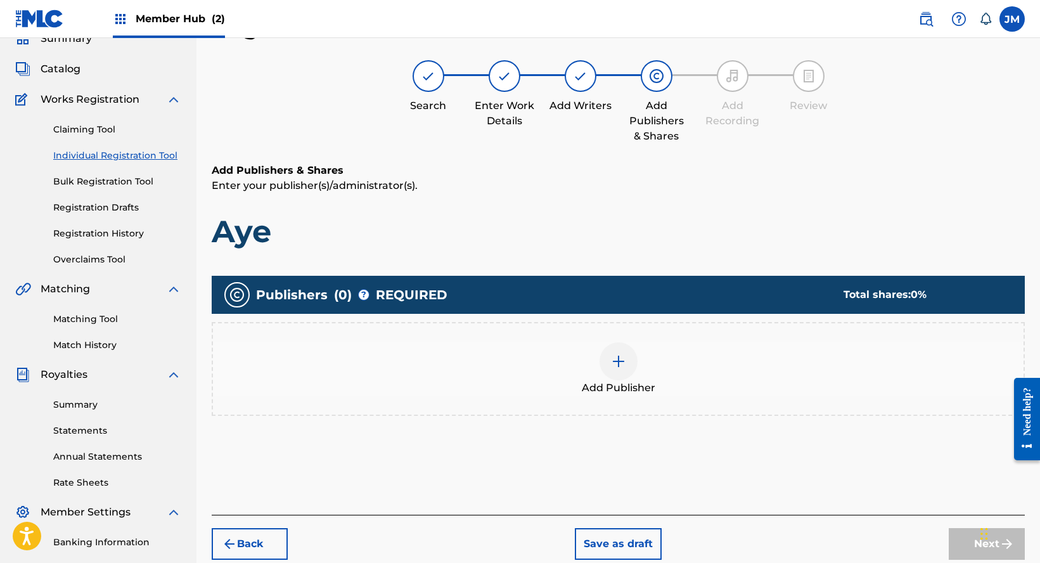
click at [641, 389] on span "Add Publisher" at bounding box center [619, 387] width 74 height 15
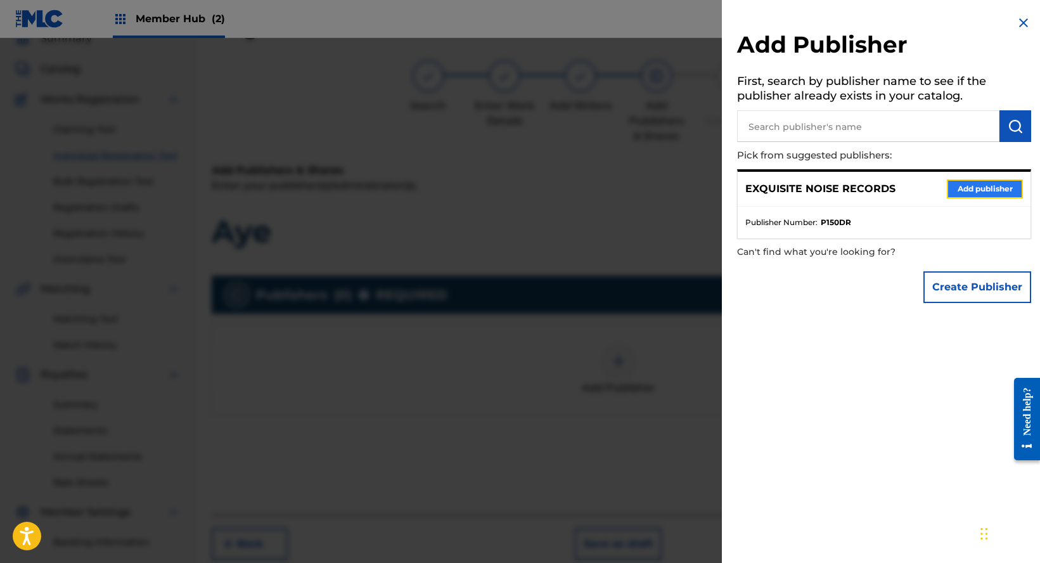
click at [980, 184] on button "Add publisher" at bounding box center [985, 188] width 76 height 19
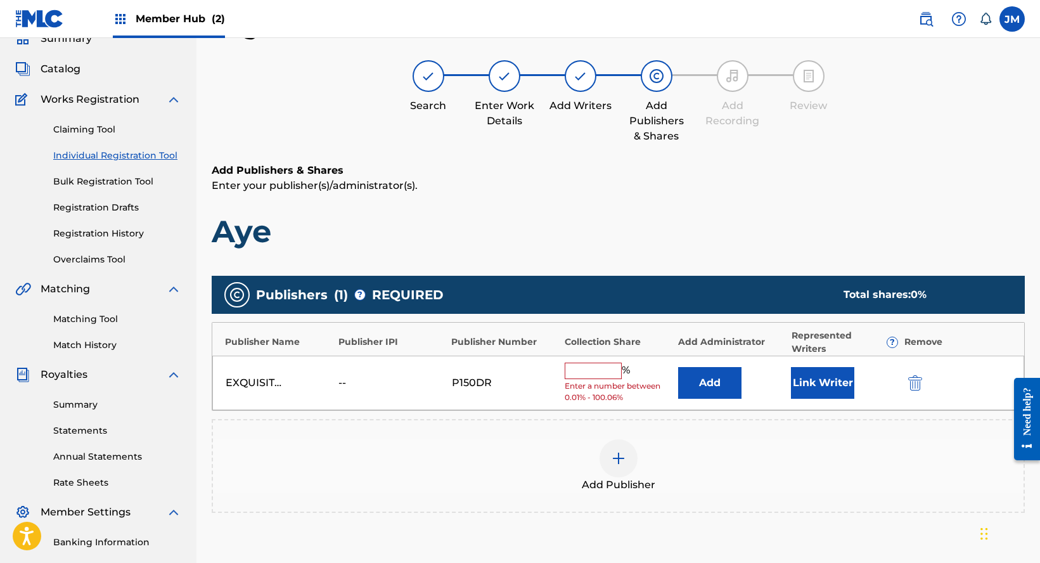
click at [584, 368] on input "text" at bounding box center [593, 370] width 57 height 16
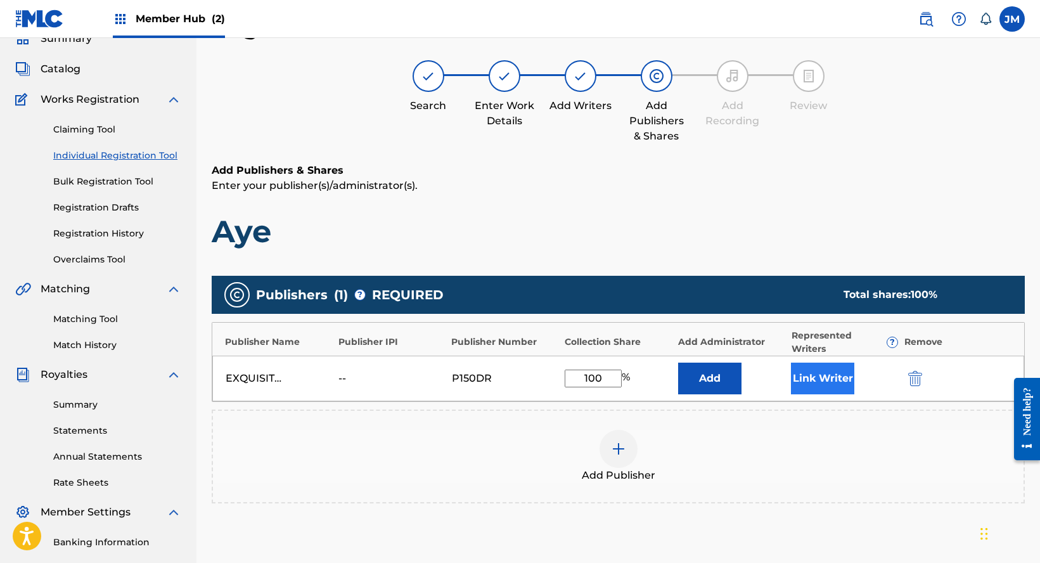
type input "100"
click at [832, 370] on button "Link Writer" at bounding box center [822, 378] width 63 height 32
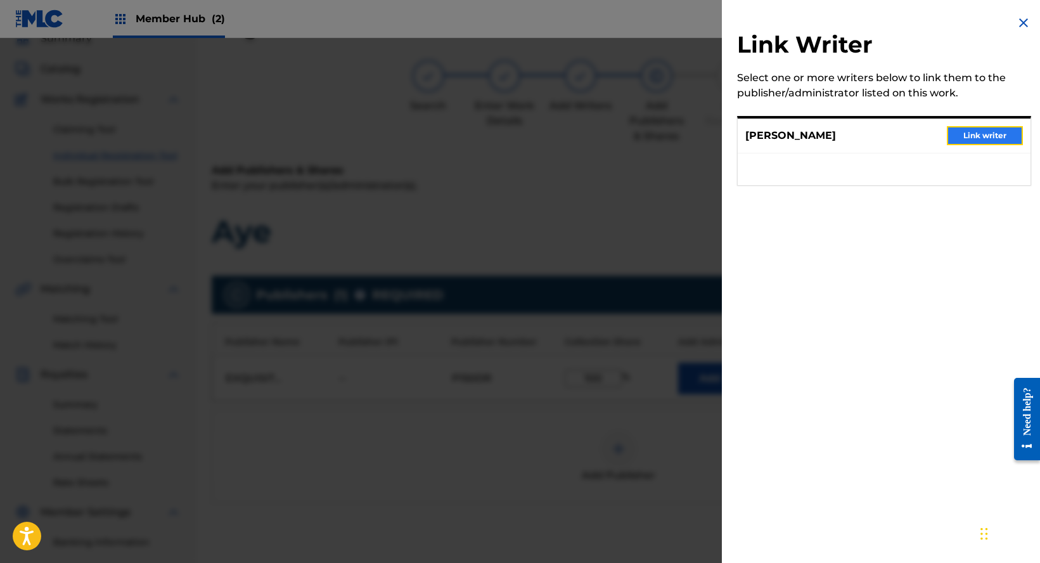
click at [975, 134] on button "Link writer" at bounding box center [985, 135] width 76 height 19
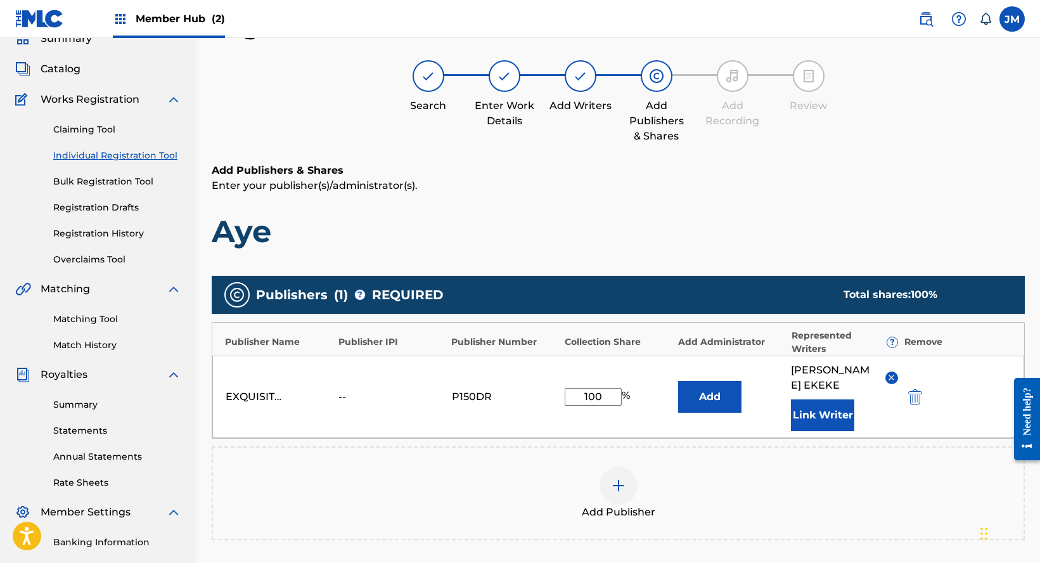
scroll to position [224, 0]
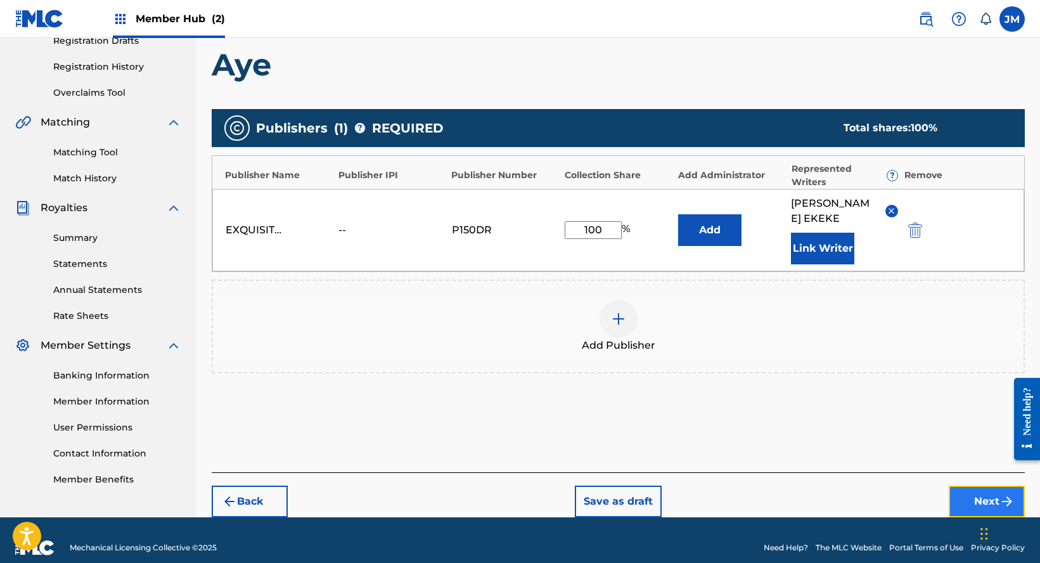
click at [968, 494] on button "Next" at bounding box center [987, 501] width 76 height 32
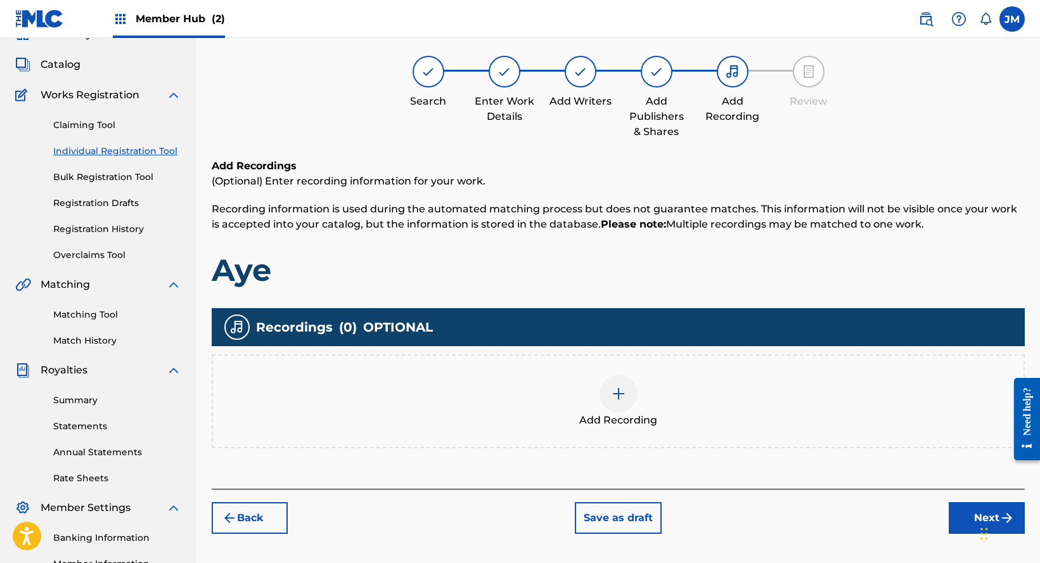
scroll to position [57, 0]
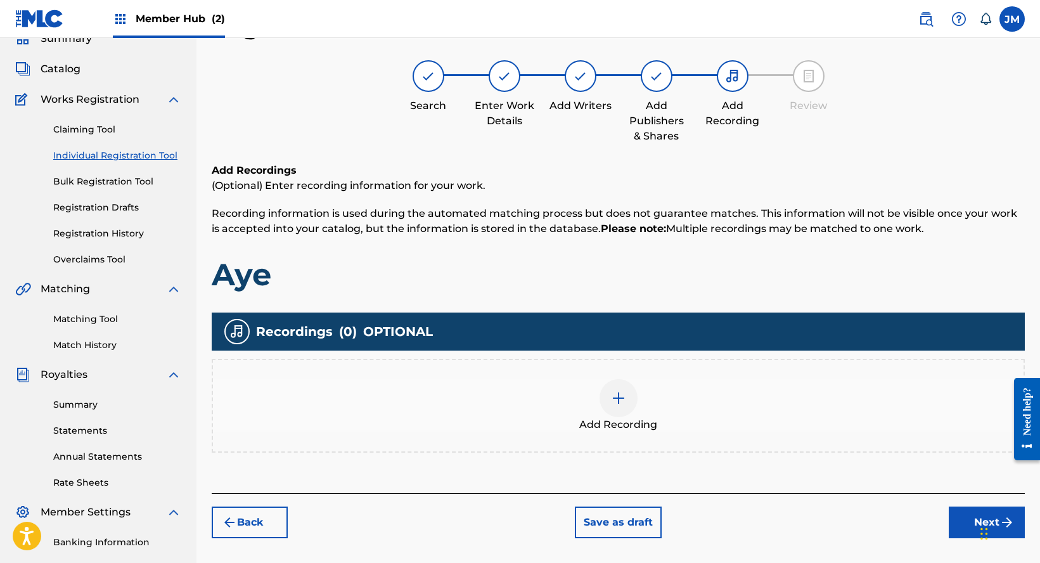
click at [690, 408] on div "Add Recording" at bounding box center [618, 405] width 810 height 53
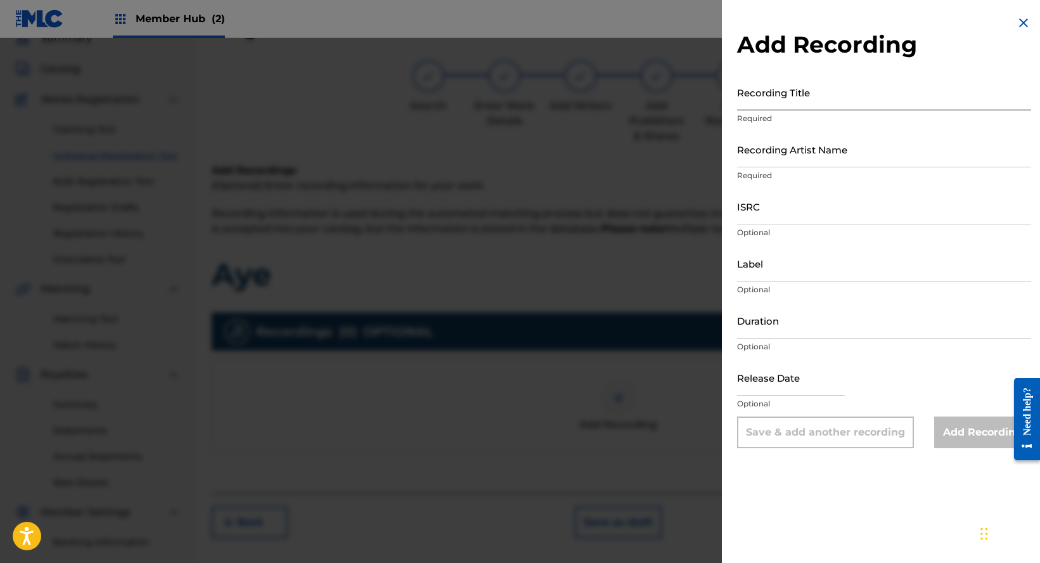
click at [818, 99] on input "Recording Title" at bounding box center [884, 92] width 294 height 36
paste input "Aye"
type input "Aye"
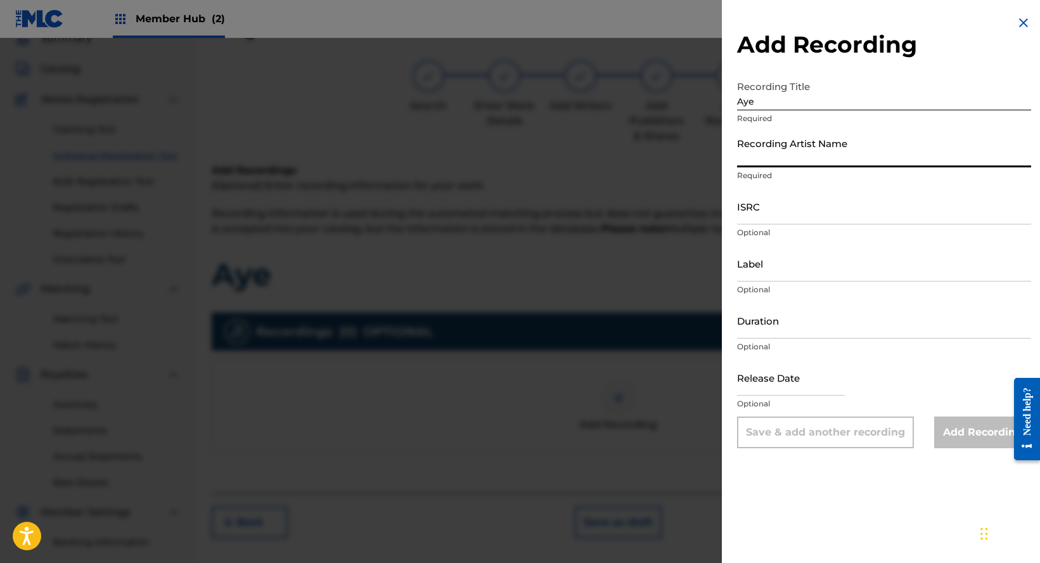
paste input "[PERSON_NAME] Exquisite"
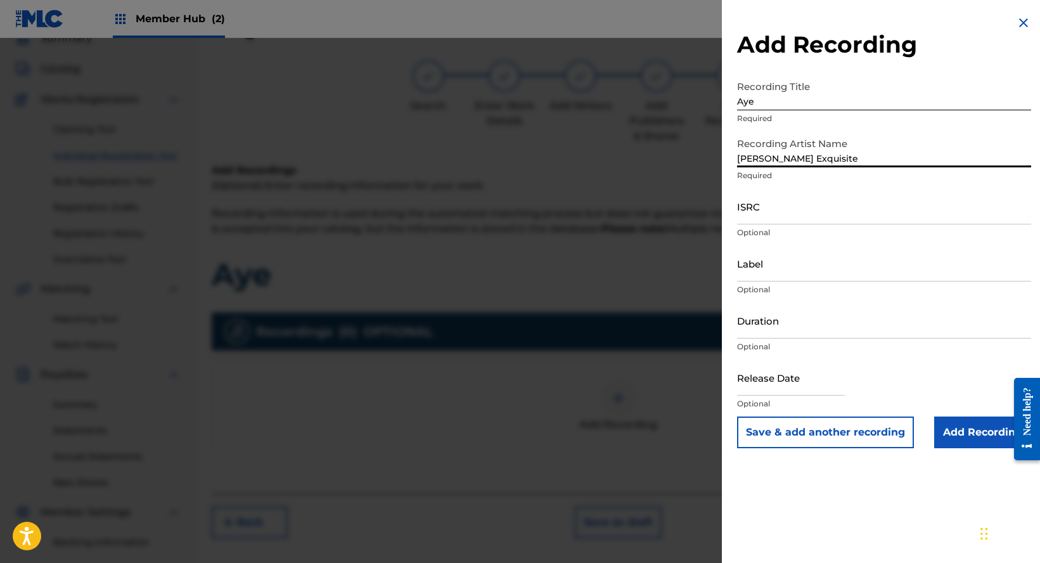
type input "[PERSON_NAME] Exquisite"
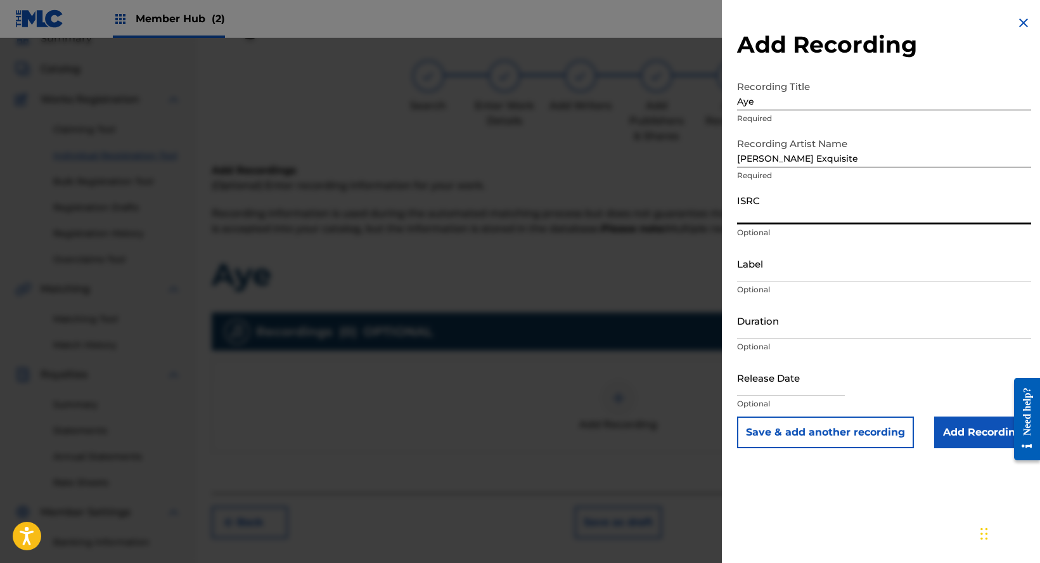
paste input "QZKDK2568682"
type input "QZKDK2568682"
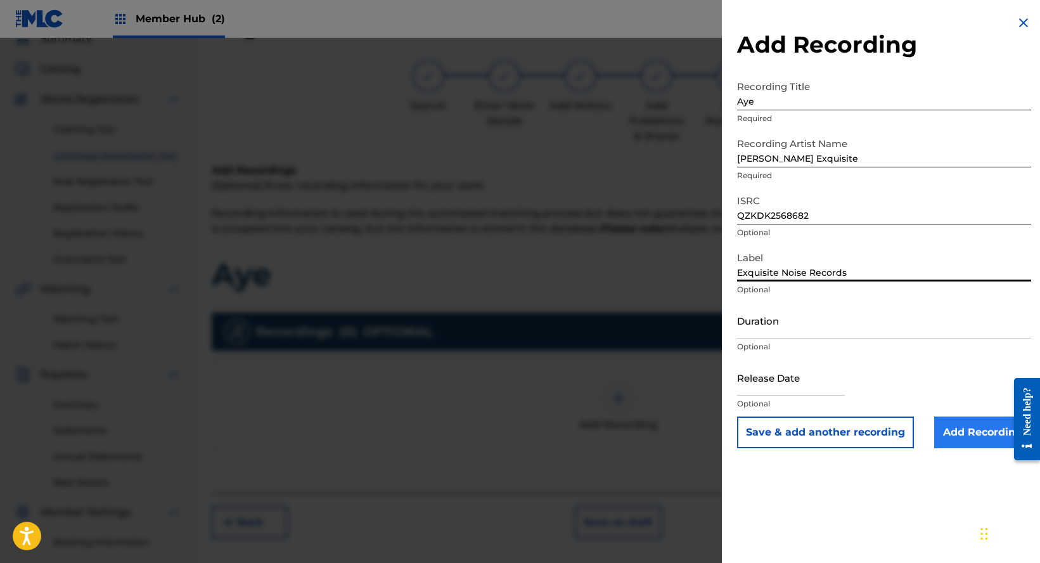
type input "Exquisite Noise Records"
click at [972, 431] on input "Add Recording" at bounding box center [982, 432] width 97 height 32
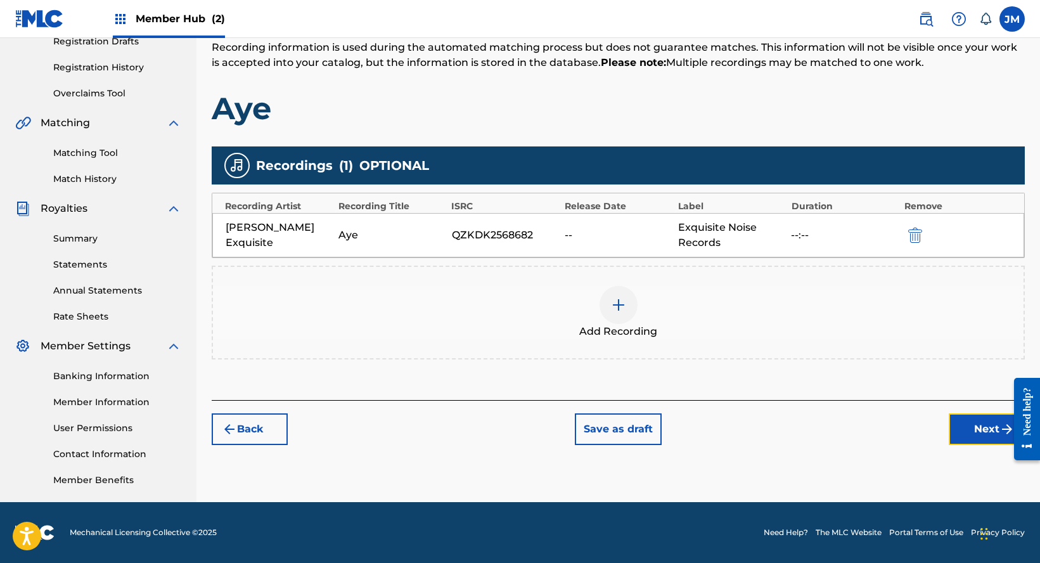
click at [972, 431] on button "Next" at bounding box center [987, 429] width 76 height 32
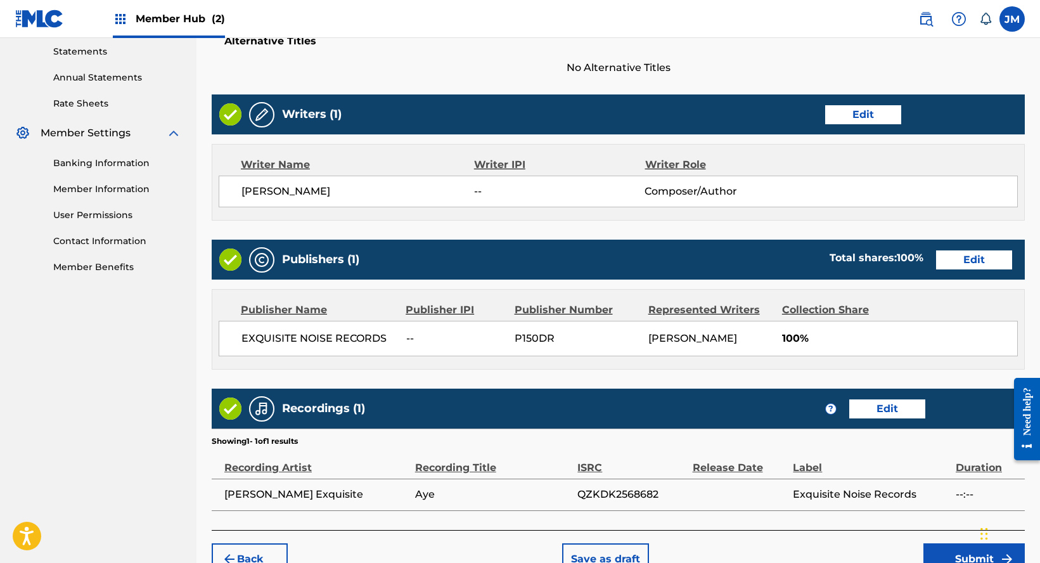
scroll to position [509, 0]
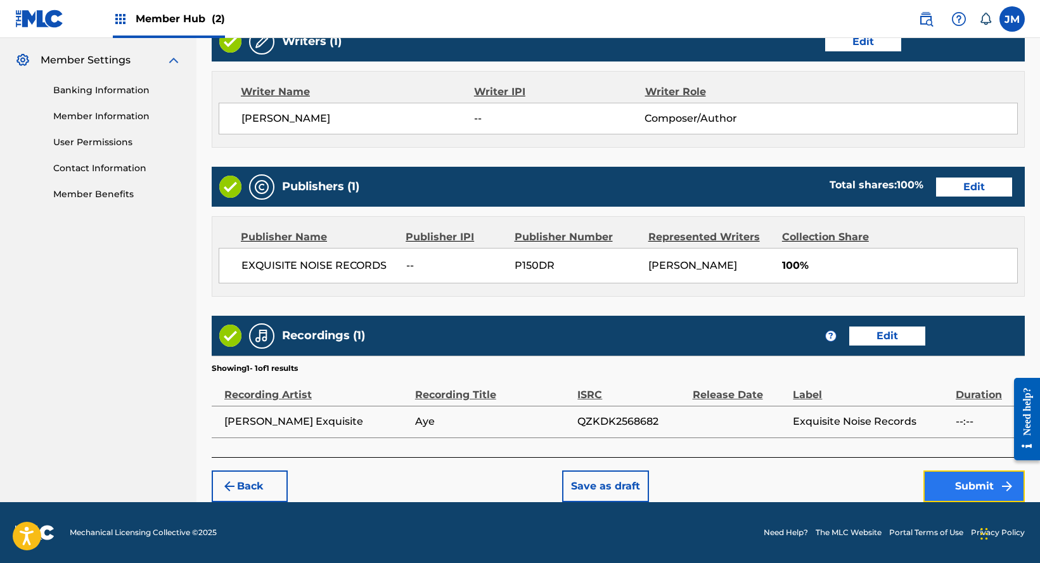
click at [957, 486] on button "Submit" at bounding box center [973, 486] width 101 height 32
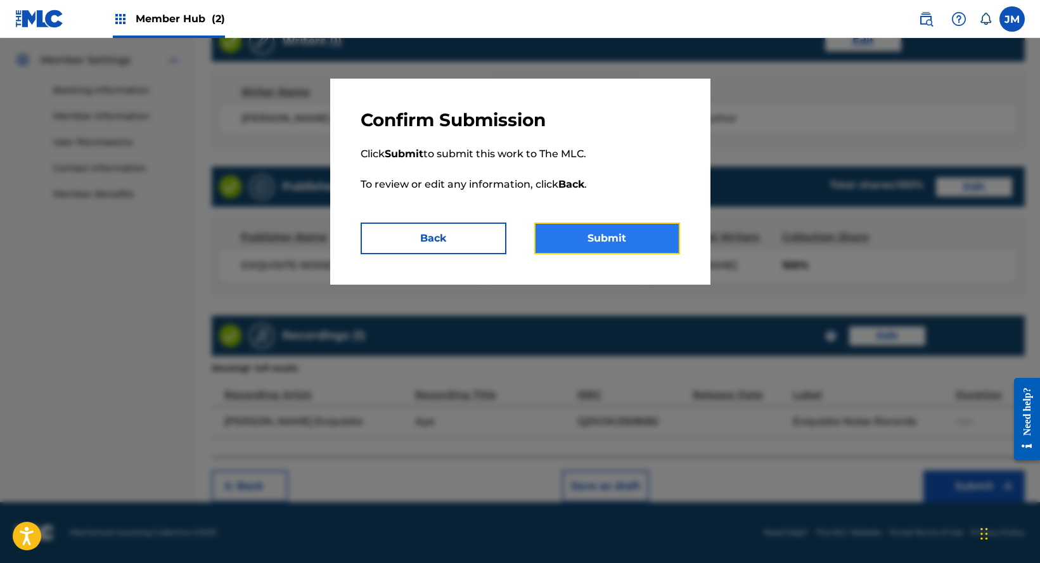
click at [603, 233] on button "Submit" at bounding box center [607, 238] width 146 height 32
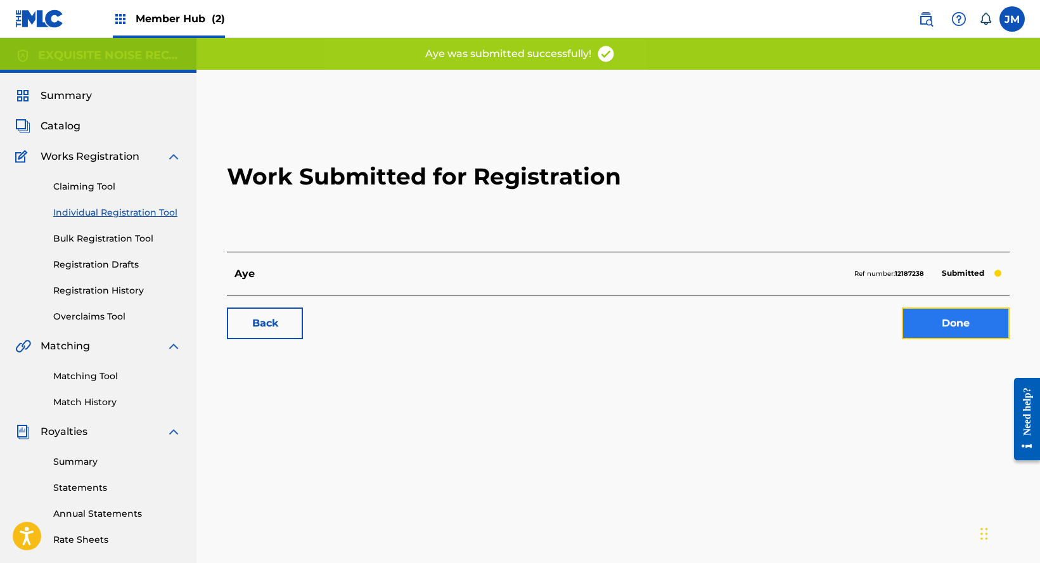
click at [984, 323] on link "Done" at bounding box center [956, 323] width 108 height 32
